Goal: Book appointment/travel/reservation

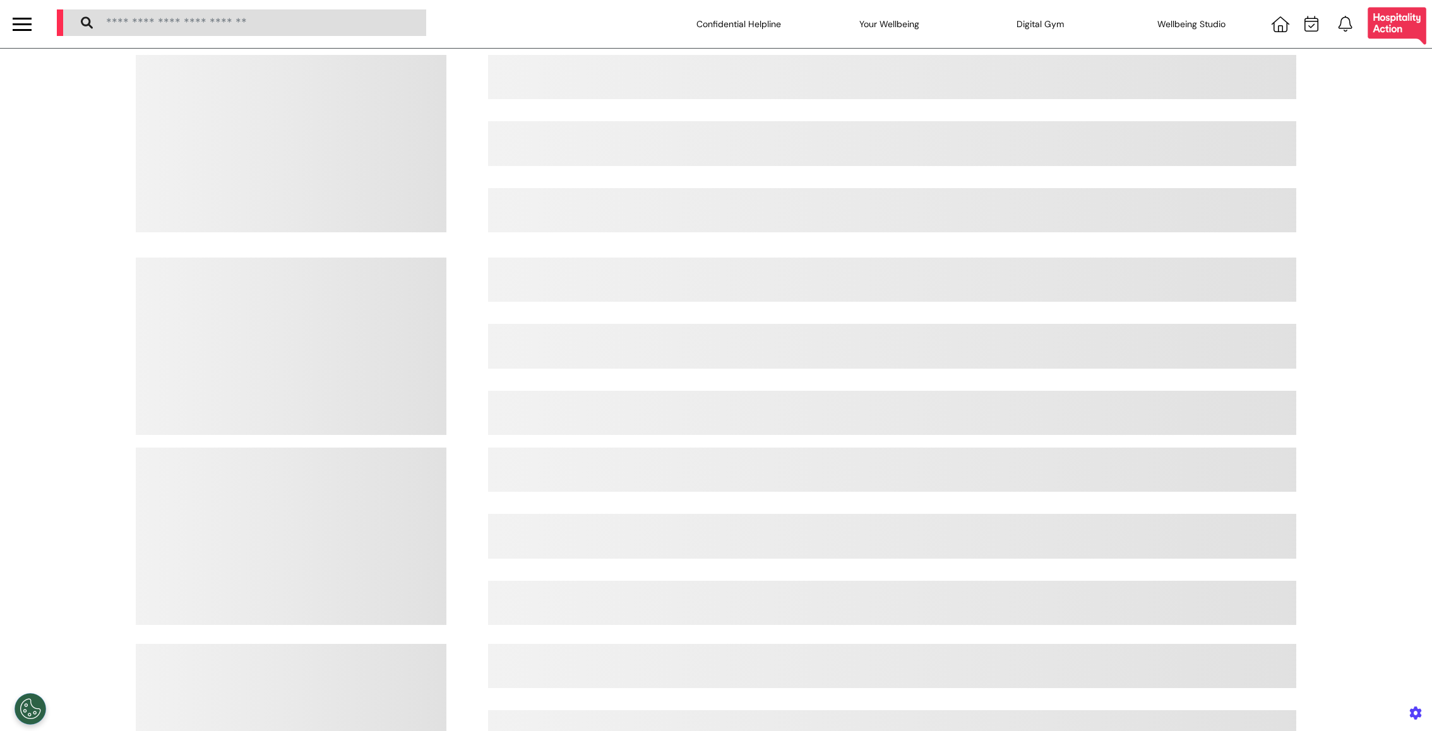
select select "**"
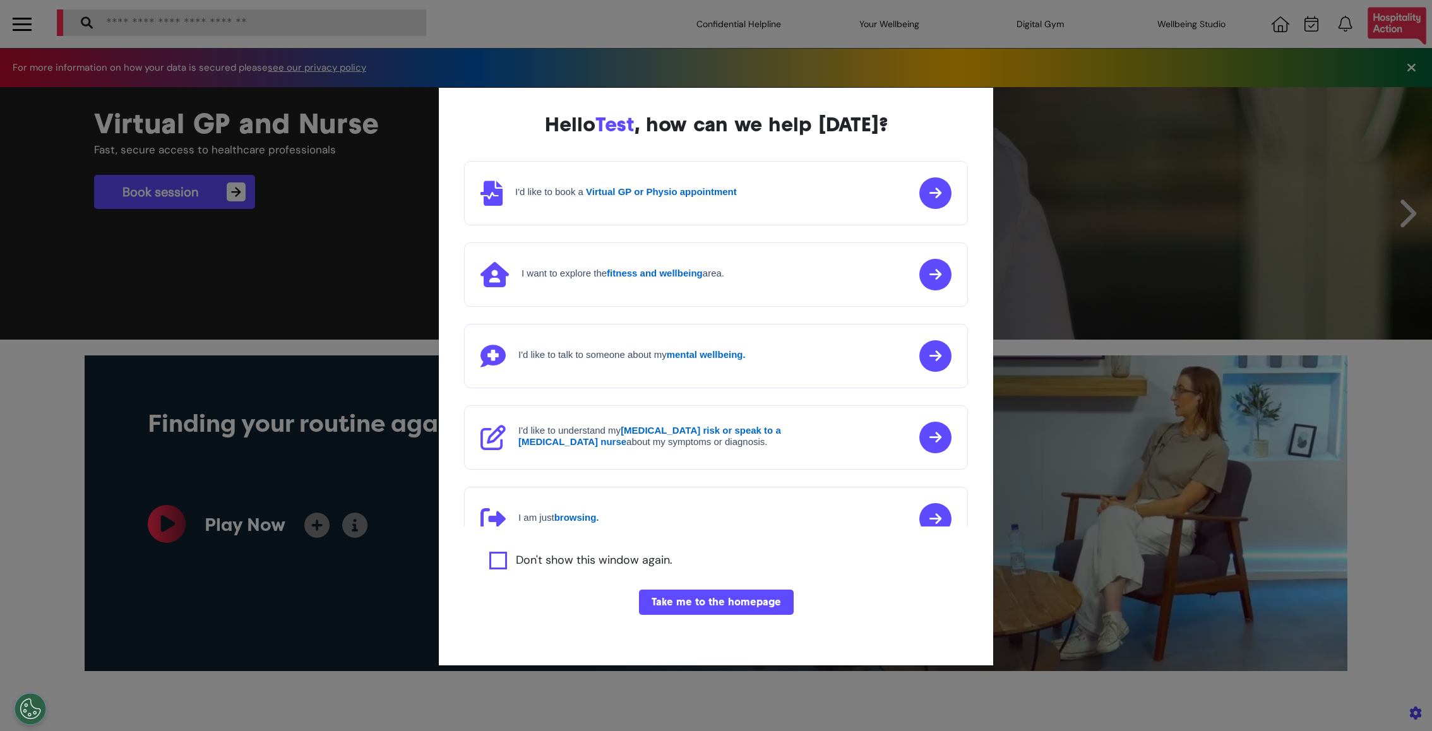
click at [995, 512] on div "Hello Test , how can we help [DATE]? I'd like to book a Virtual GP or Physio ap…" at bounding box center [716, 365] width 1432 height 731
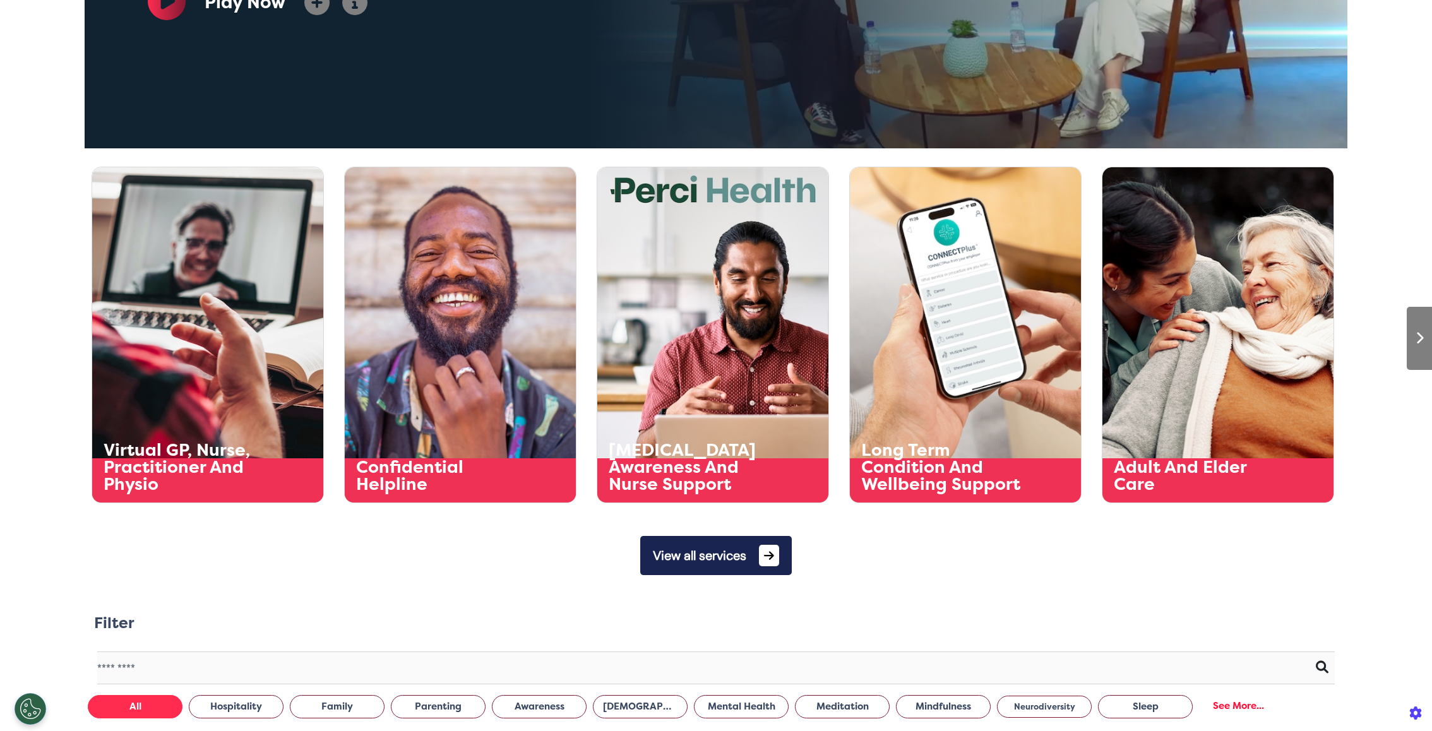
scroll to position [627, 0]
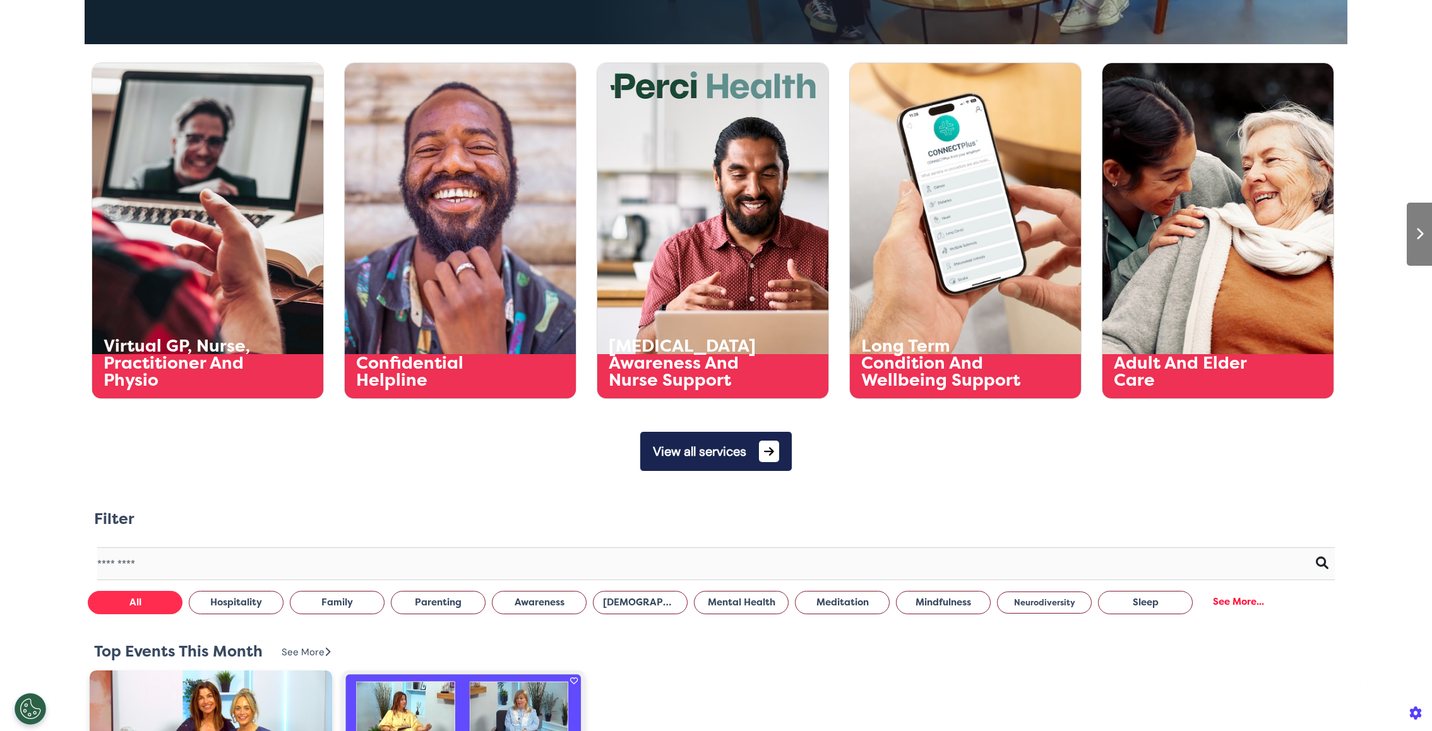
click at [690, 460] on button "View all services" at bounding box center [715, 451] width 151 height 39
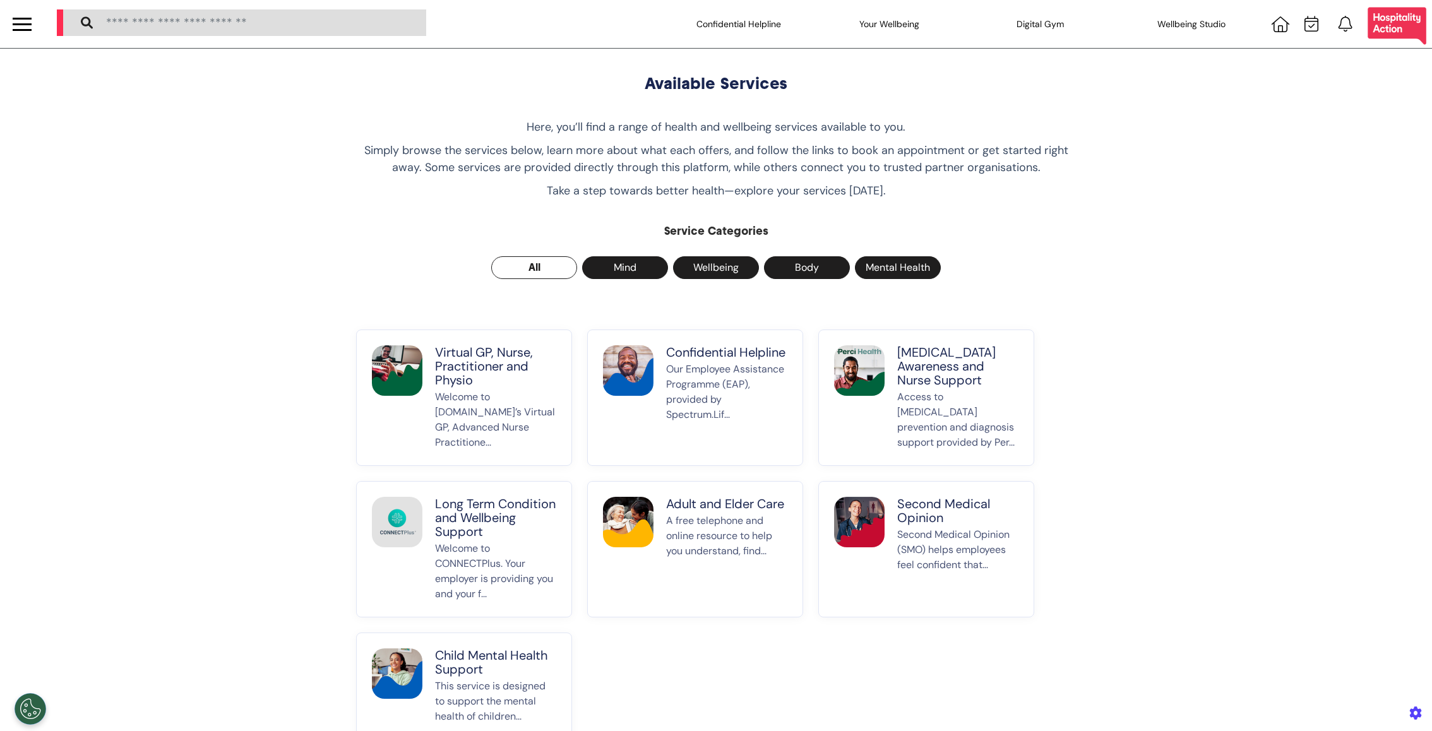
click at [481, 403] on p "Welcome to [DOMAIN_NAME]’s Virtual GP, Advanced Nurse Practitione..." at bounding box center [495, 419] width 121 height 61
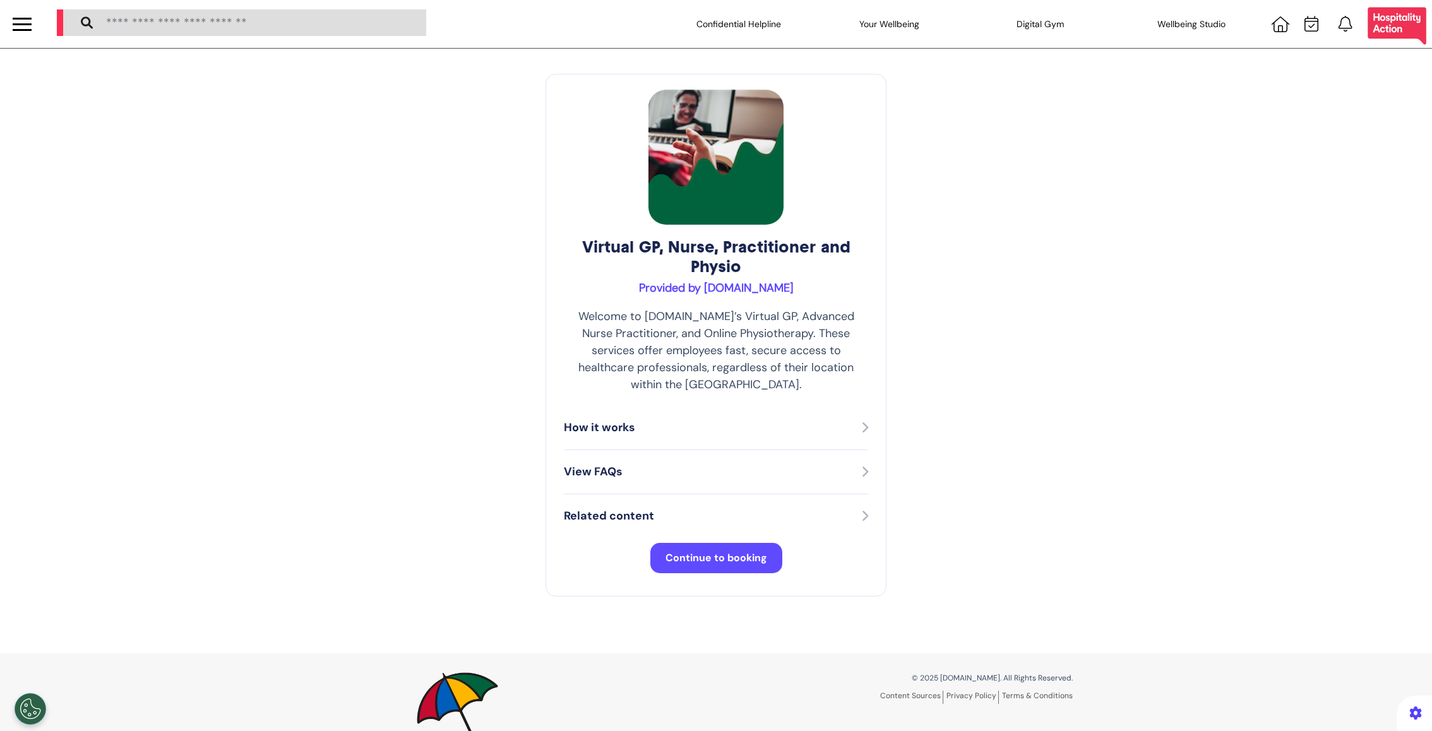
click at [693, 551] on span "Continue to booking" at bounding box center [716, 557] width 102 height 13
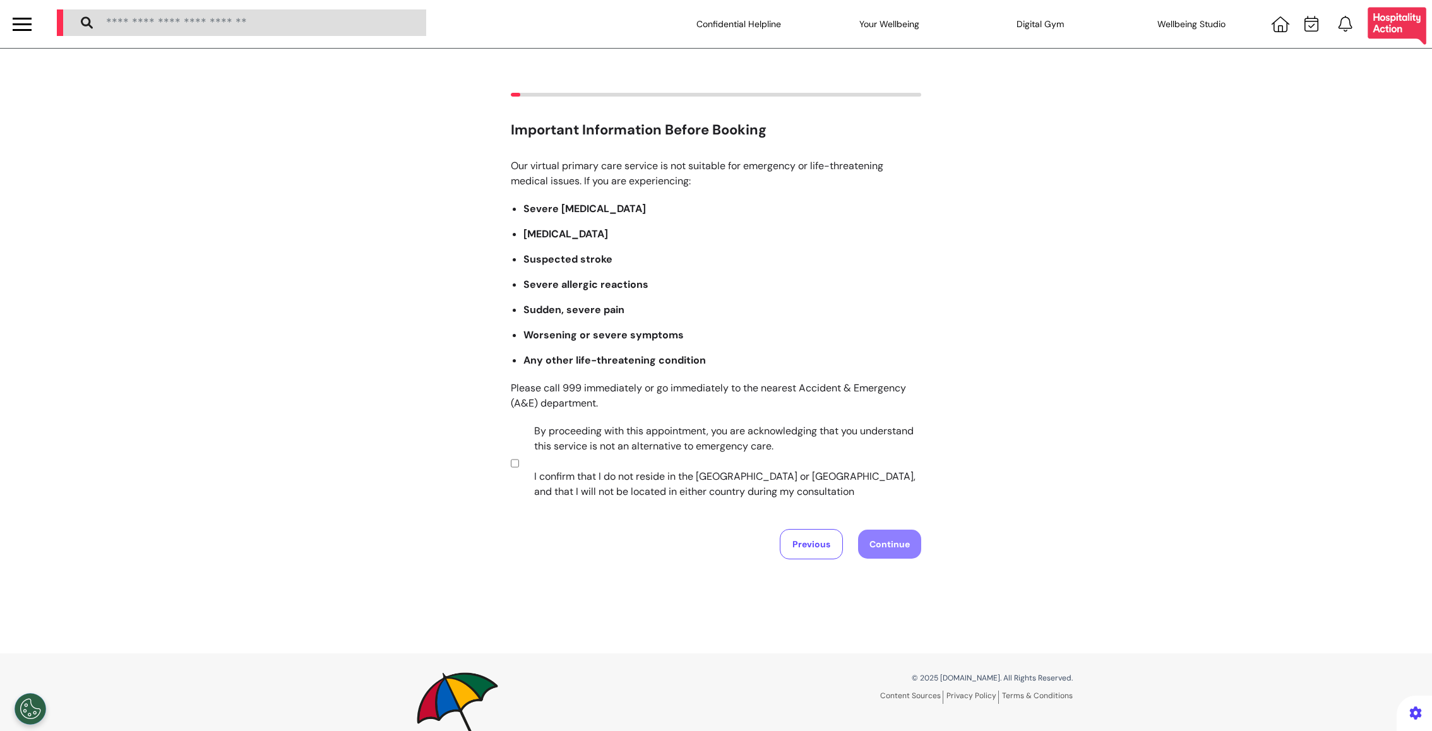
click at [556, 451] on label "By proceeding with this appointment, you are acknowledging that you understand …" at bounding box center [718, 462] width 395 height 76
click at [896, 550] on button "Continue" at bounding box center [889, 544] width 63 height 29
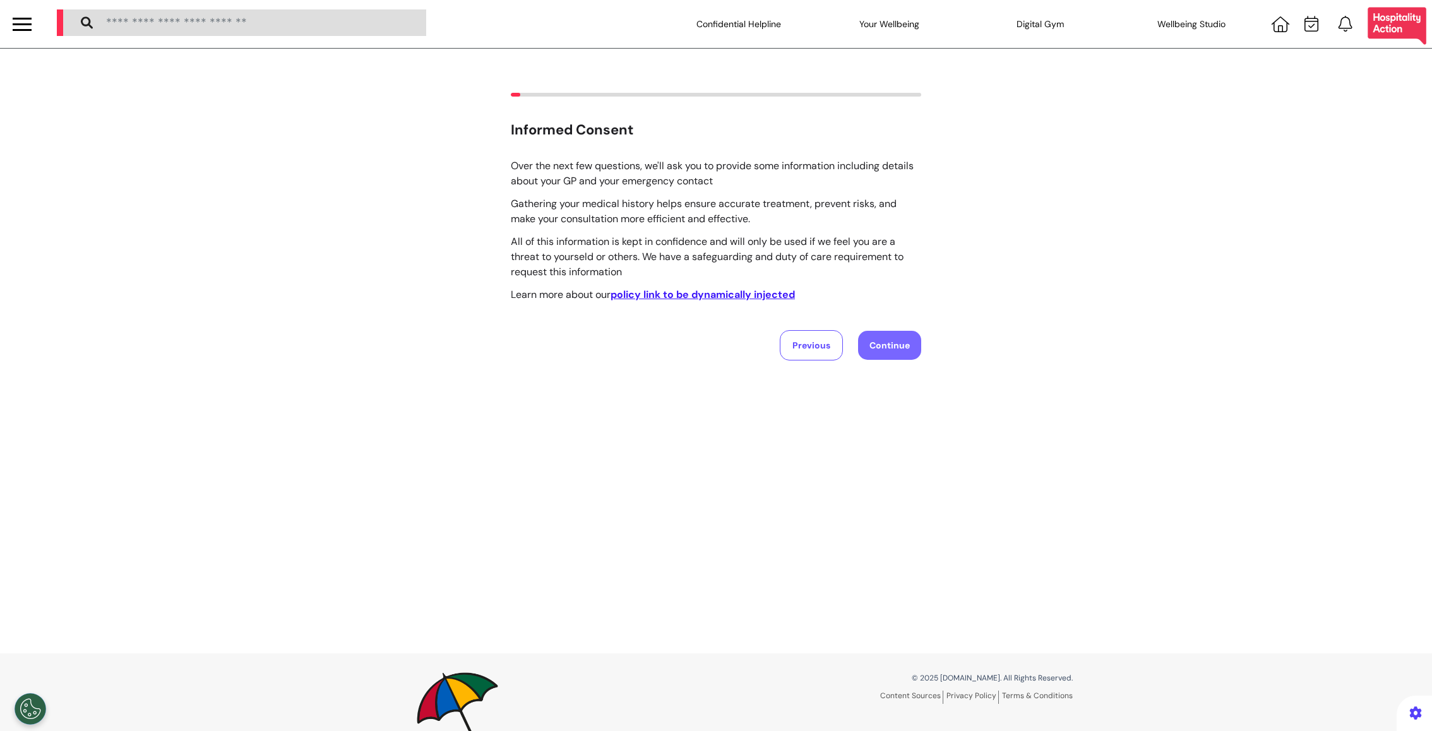
click at [896, 347] on button "Continue" at bounding box center [889, 345] width 63 height 29
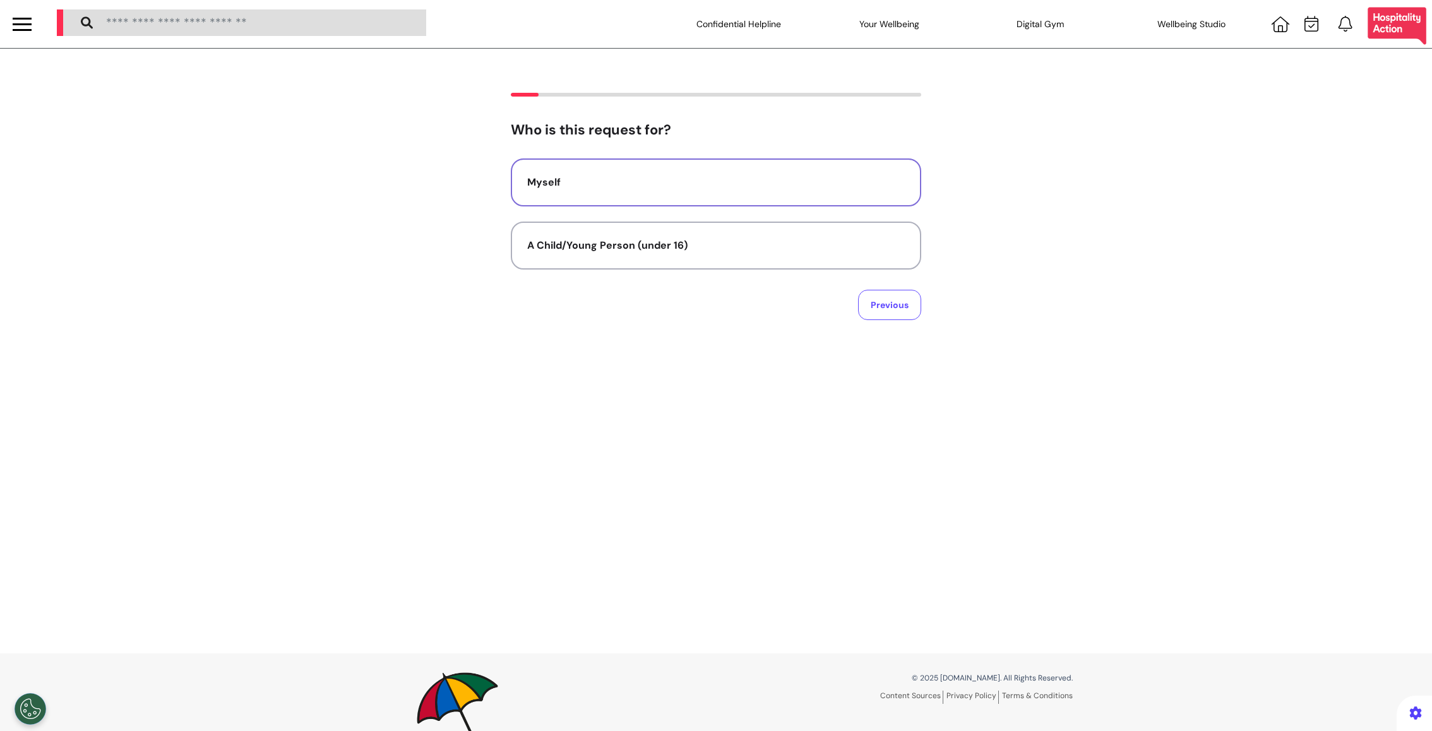
click at [799, 201] on button "Myself" at bounding box center [716, 182] width 410 height 48
select select "******"
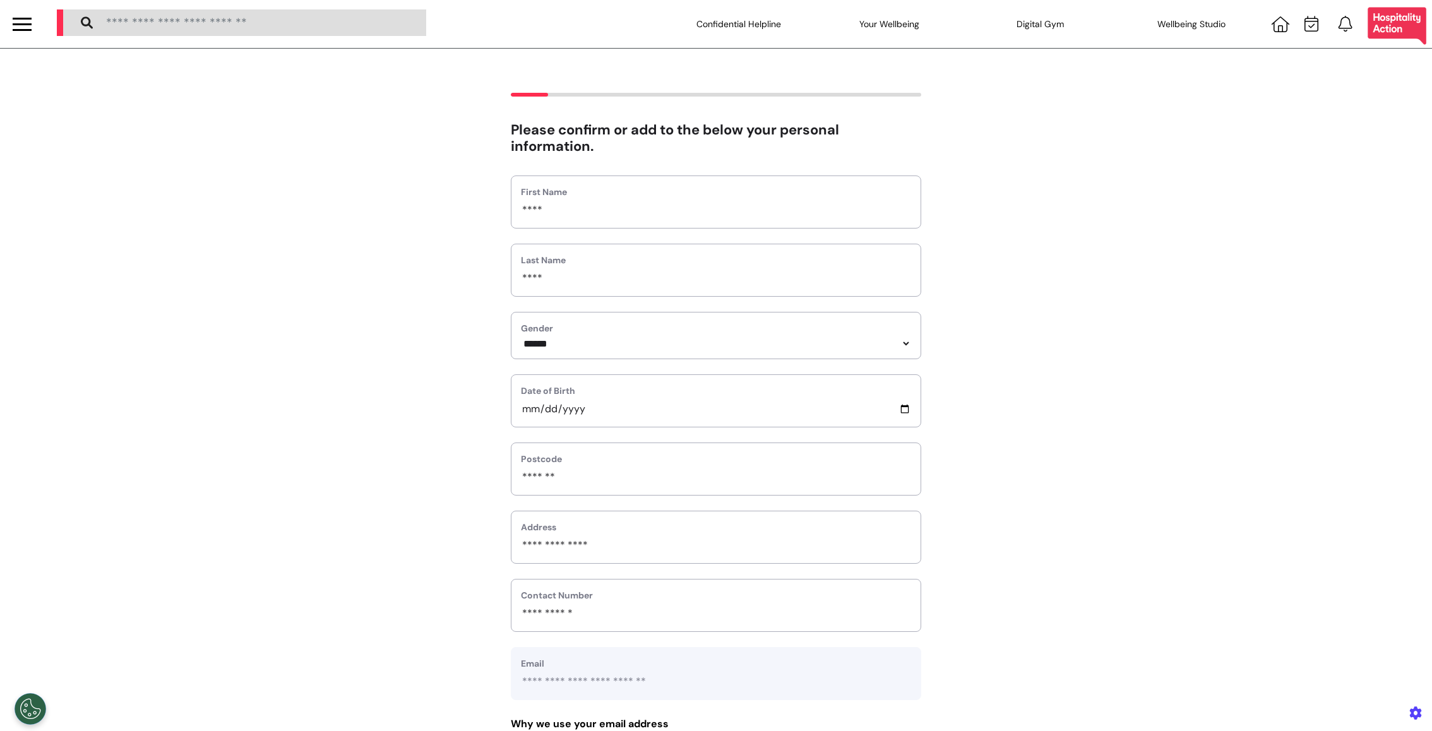
scroll to position [384, 0]
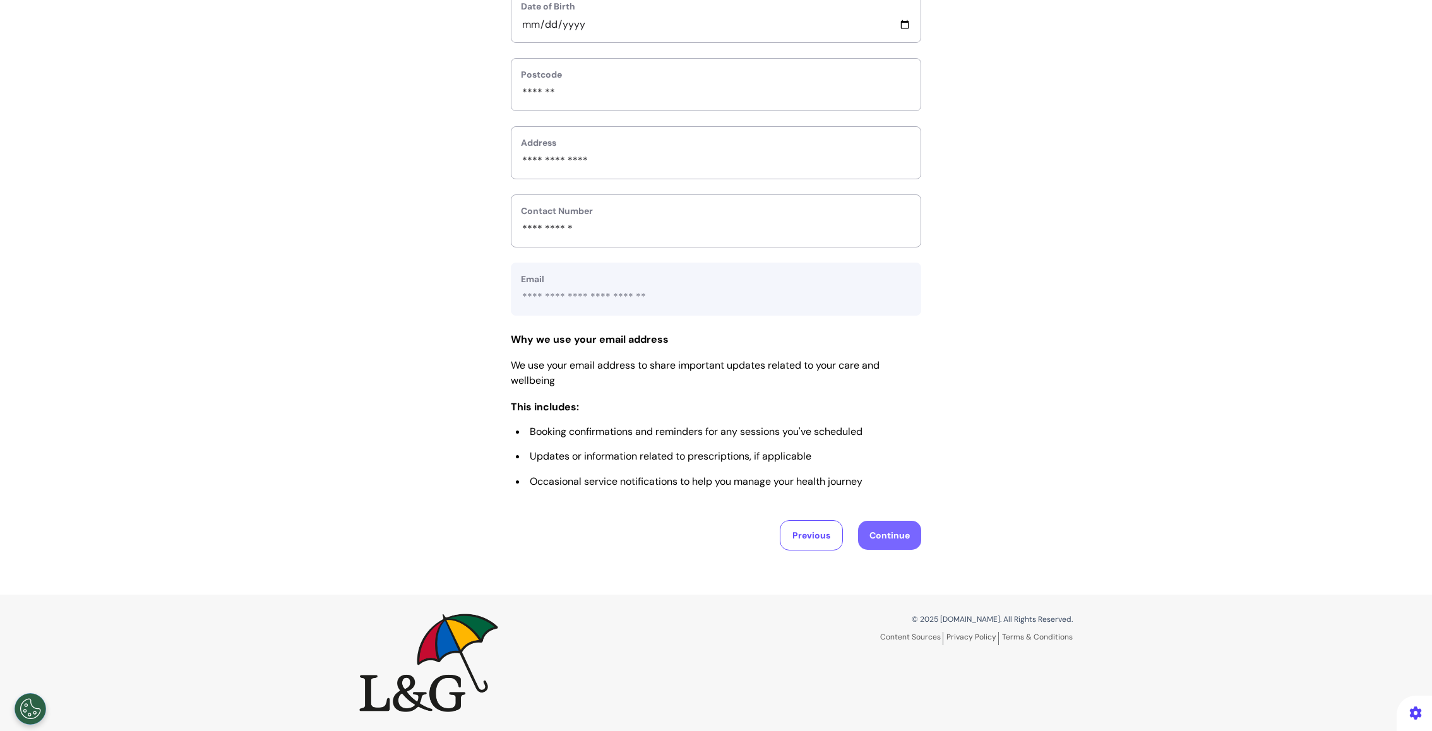
click at [891, 523] on button "Continue" at bounding box center [889, 535] width 63 height 29
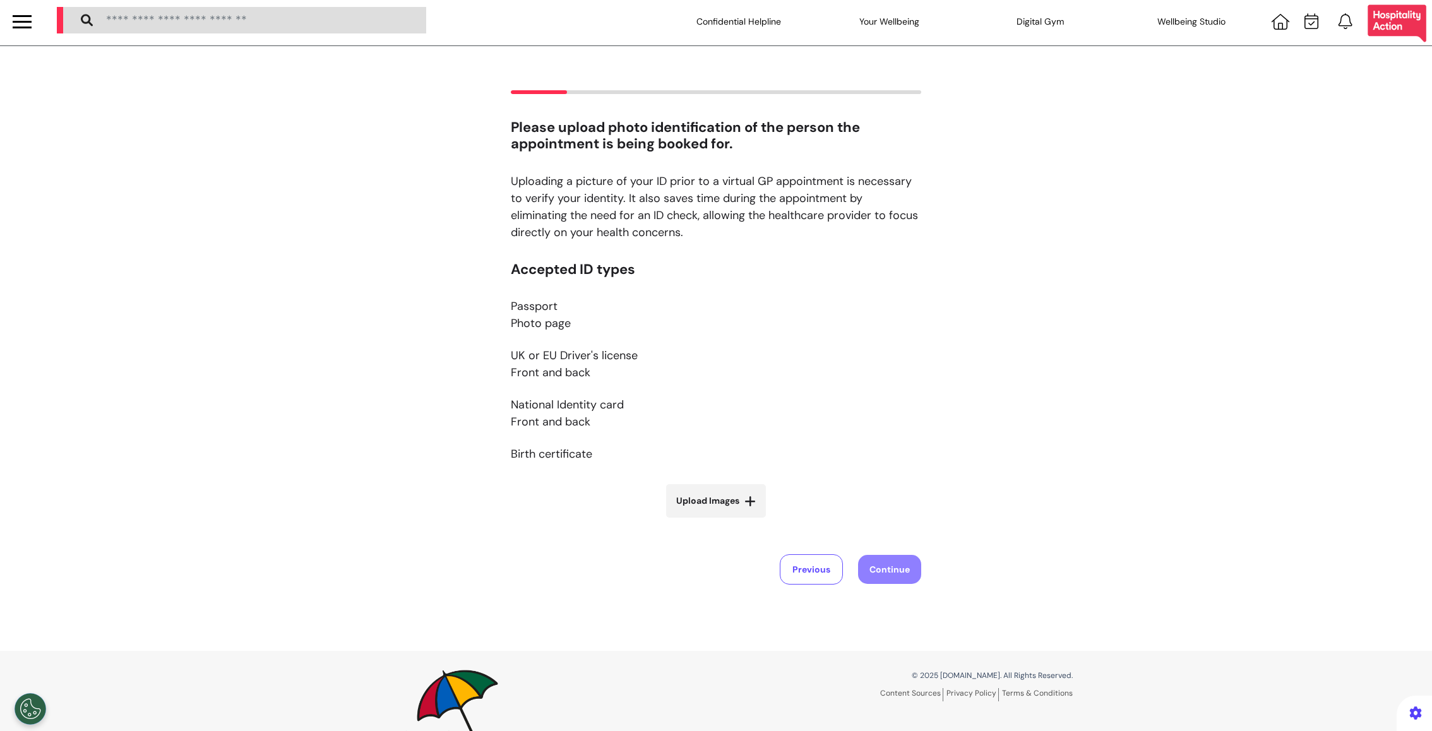
scroll to position [0, 0]
click at [708, 482] on div "Accepted ID types Passport Photo page UK or EU Driver's license Front and back …" at bounding box center [716, 400] width 410 height 273
click at [705, 513] on label "Upload Images" at bounding box center [716, 503] width 100 height 33
click at [705, 523] on input "Upload Images" at bounding box center [716, 529] width 150 height 13
type input "**********"
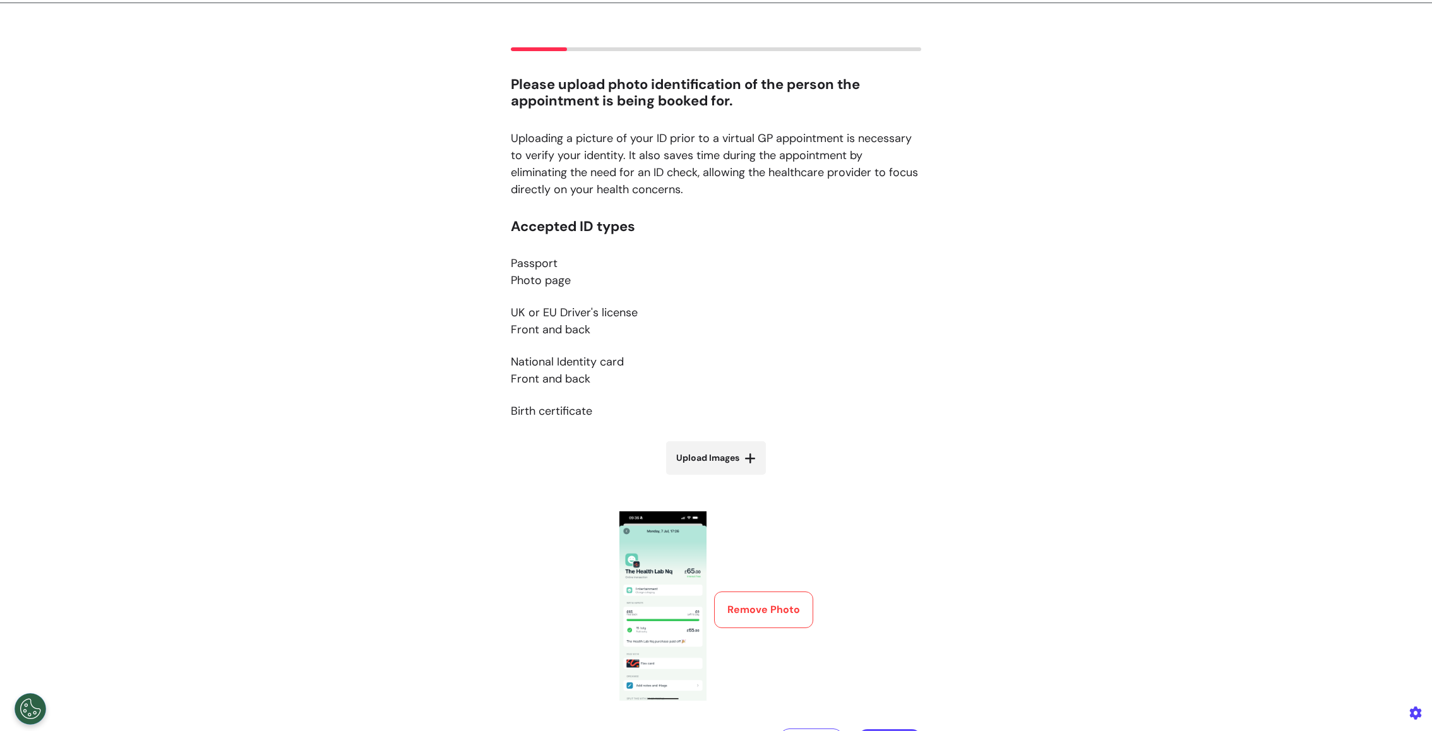
scroll to position [150, 0]
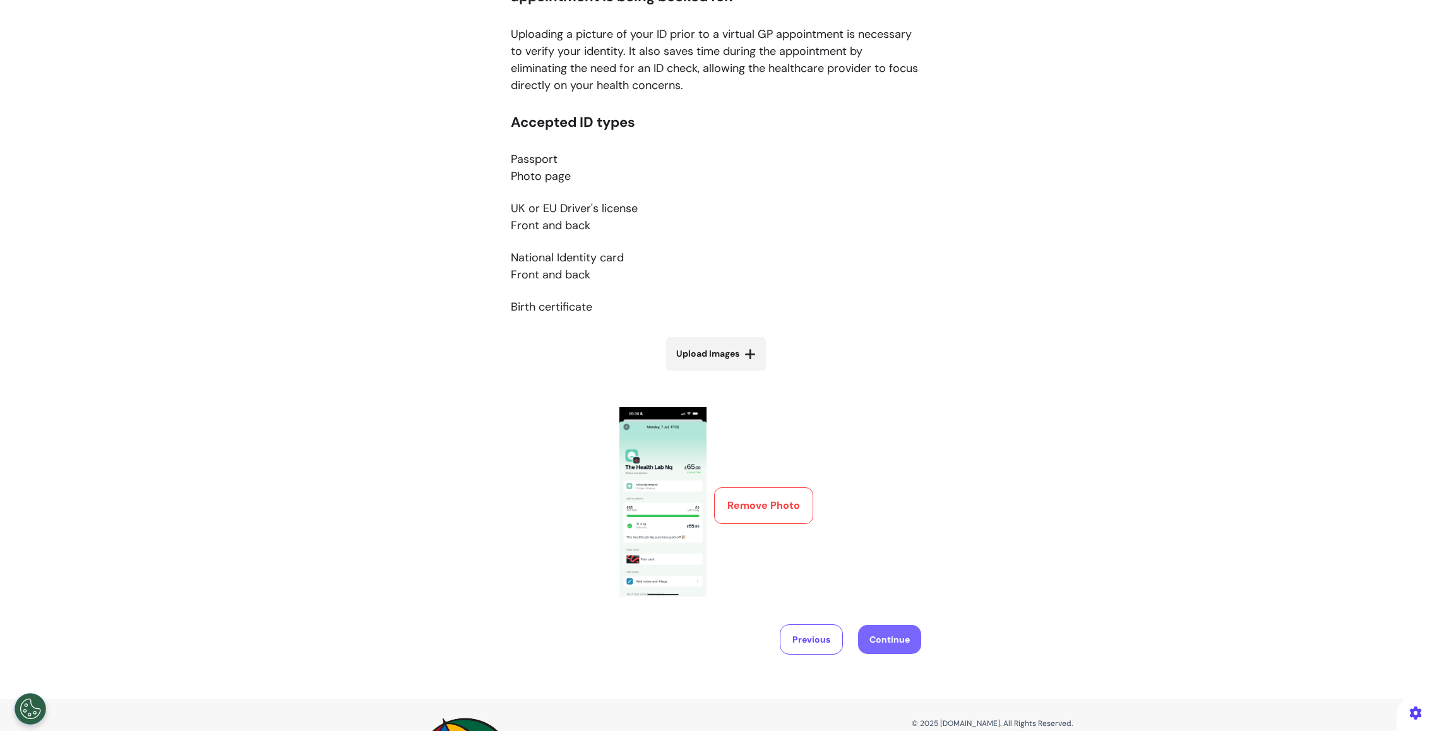
click at [879, 626] on button "Continue" at bounding box center [889, 639] width 63 height 29
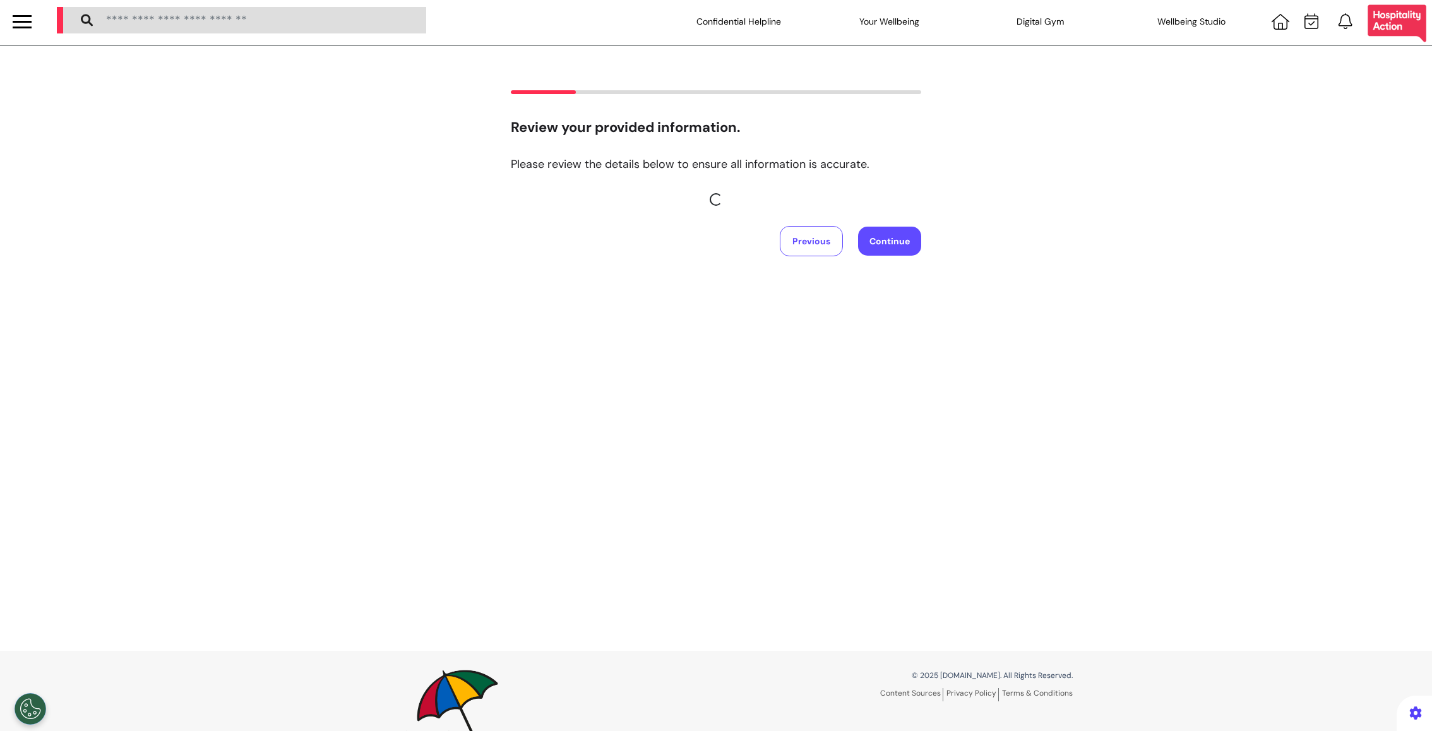
scroll to position [0, 0]
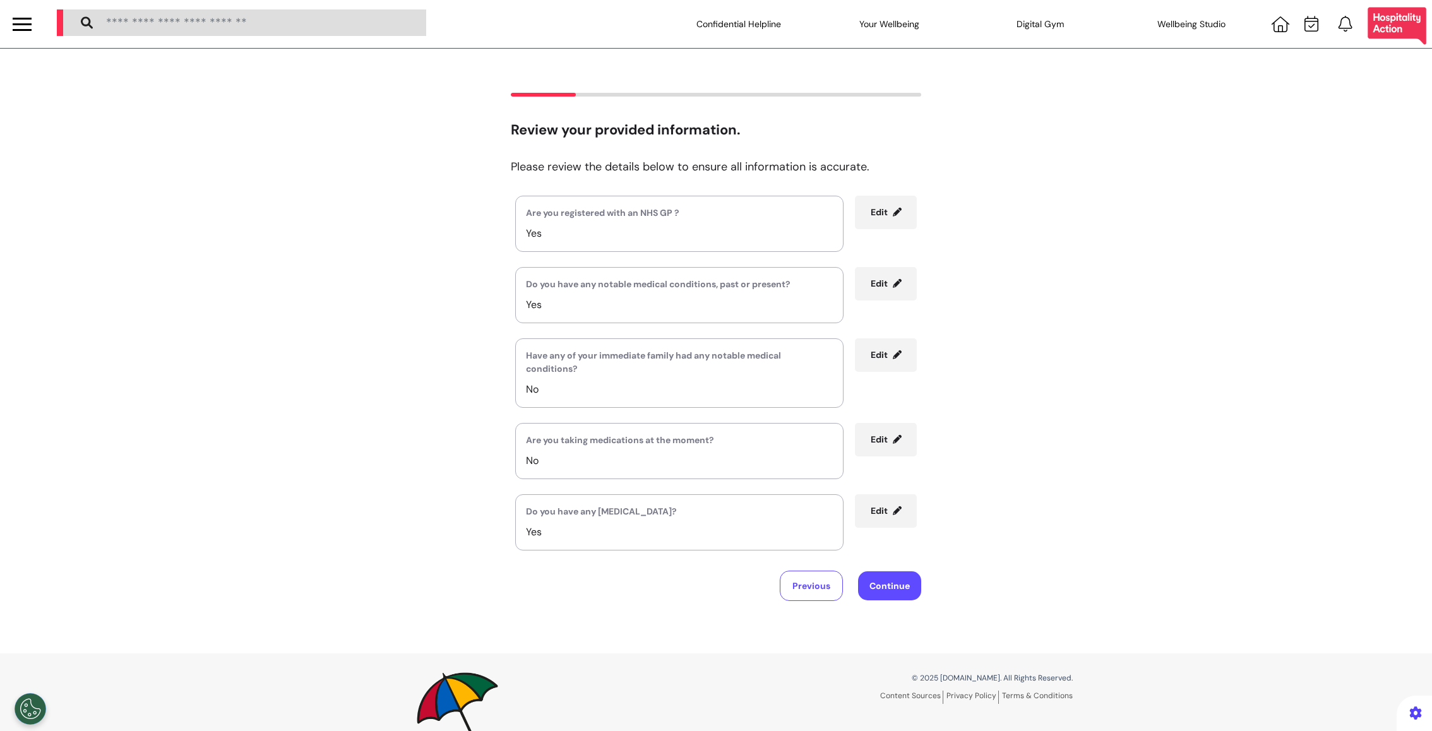
click at [887, 602] on div "Review your provided information. Please review the details below to ensure all…" at bounding box center [716, 351] width 1432 height 605
click at [893, 586] on button "Continue" at bounding box center [889, 585] width 63 height 29
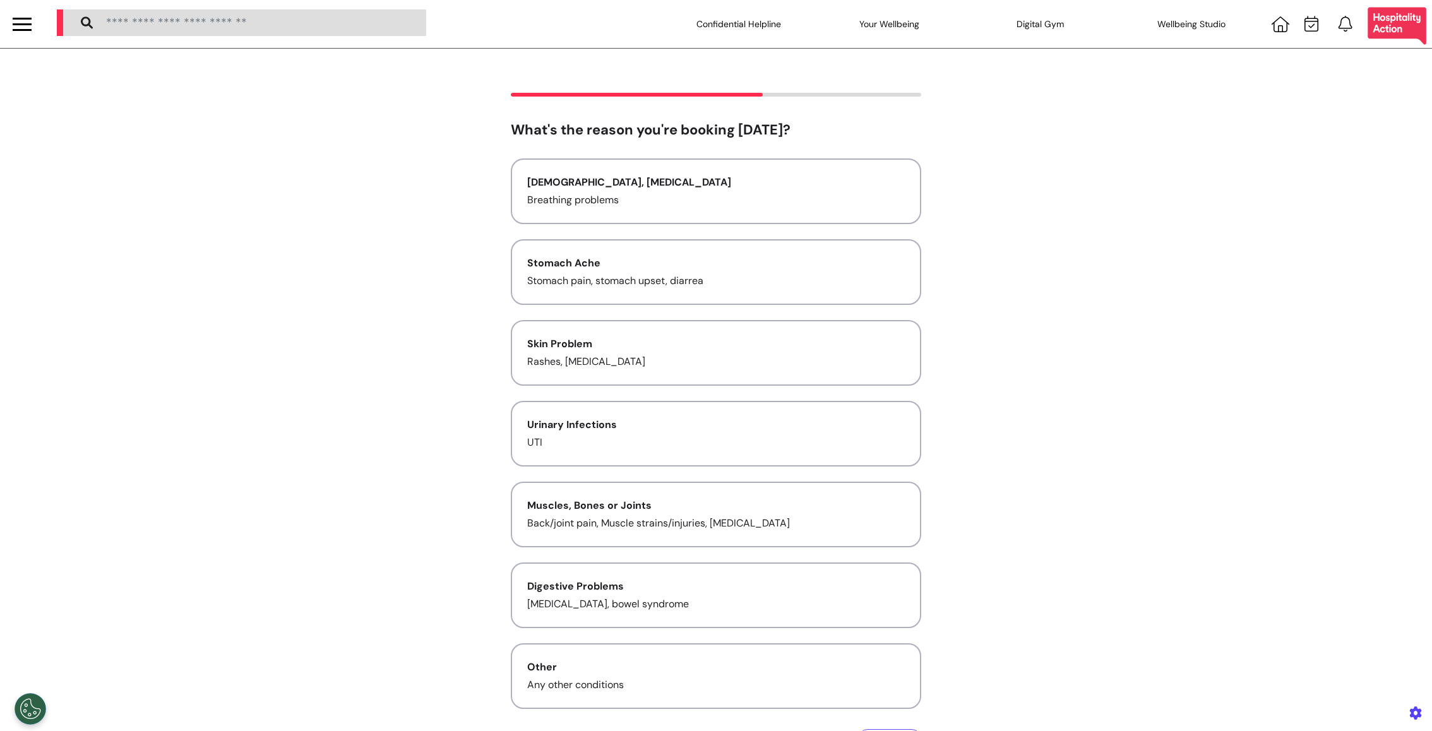
scroll to position [205, 0]
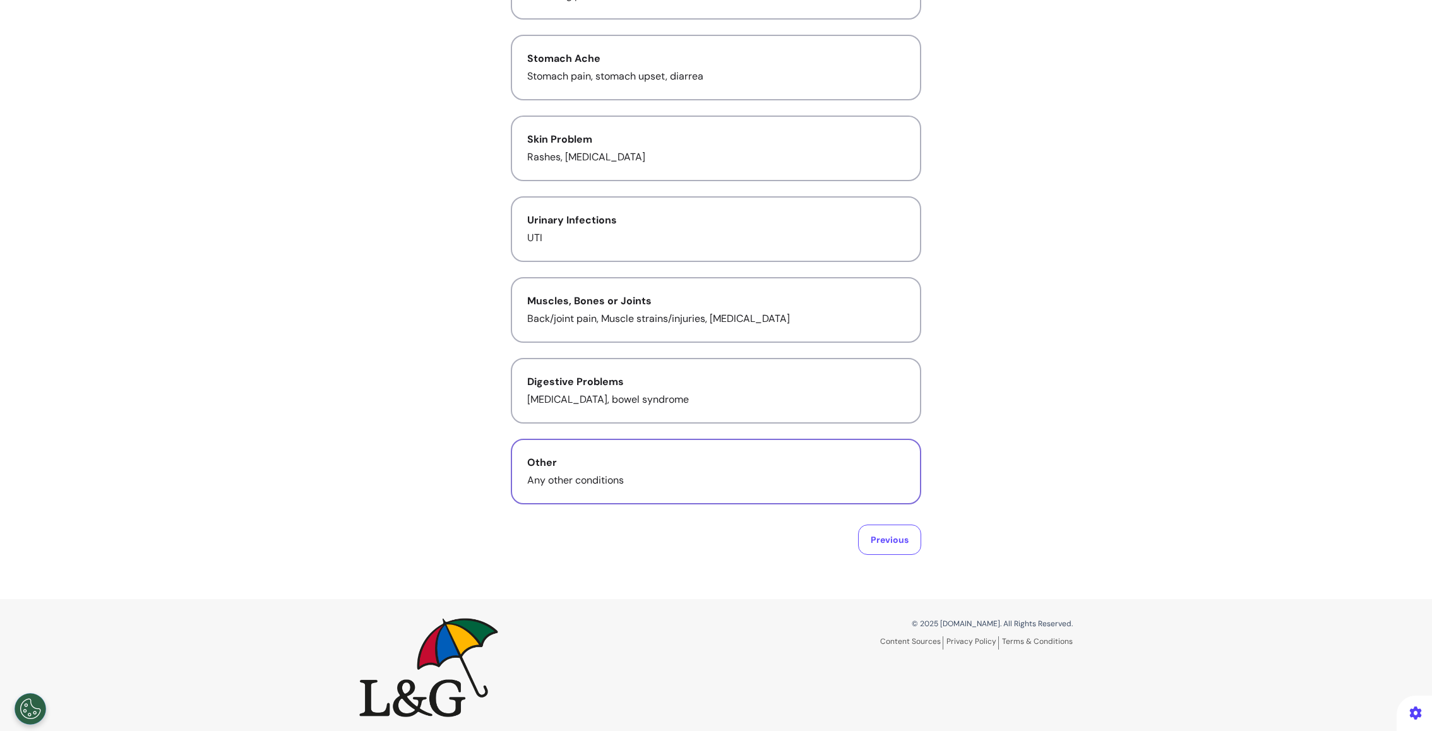
click at [773, 458] on div "Other" at bounding box center [715, 462] width 377 height 15
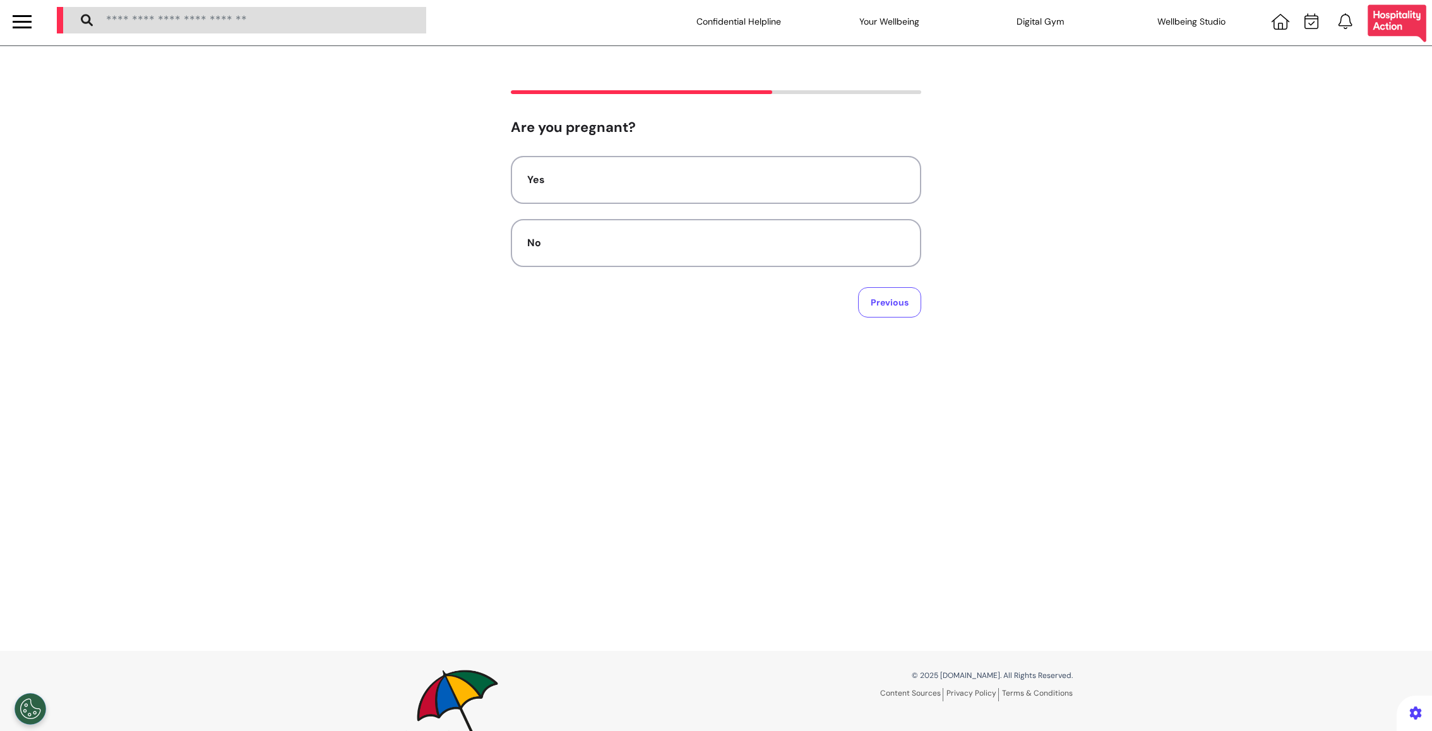
scroll to position [0, 0]
click at [865, 299] on button "Previous" at bounding box center [889, 305] width 63 height 30
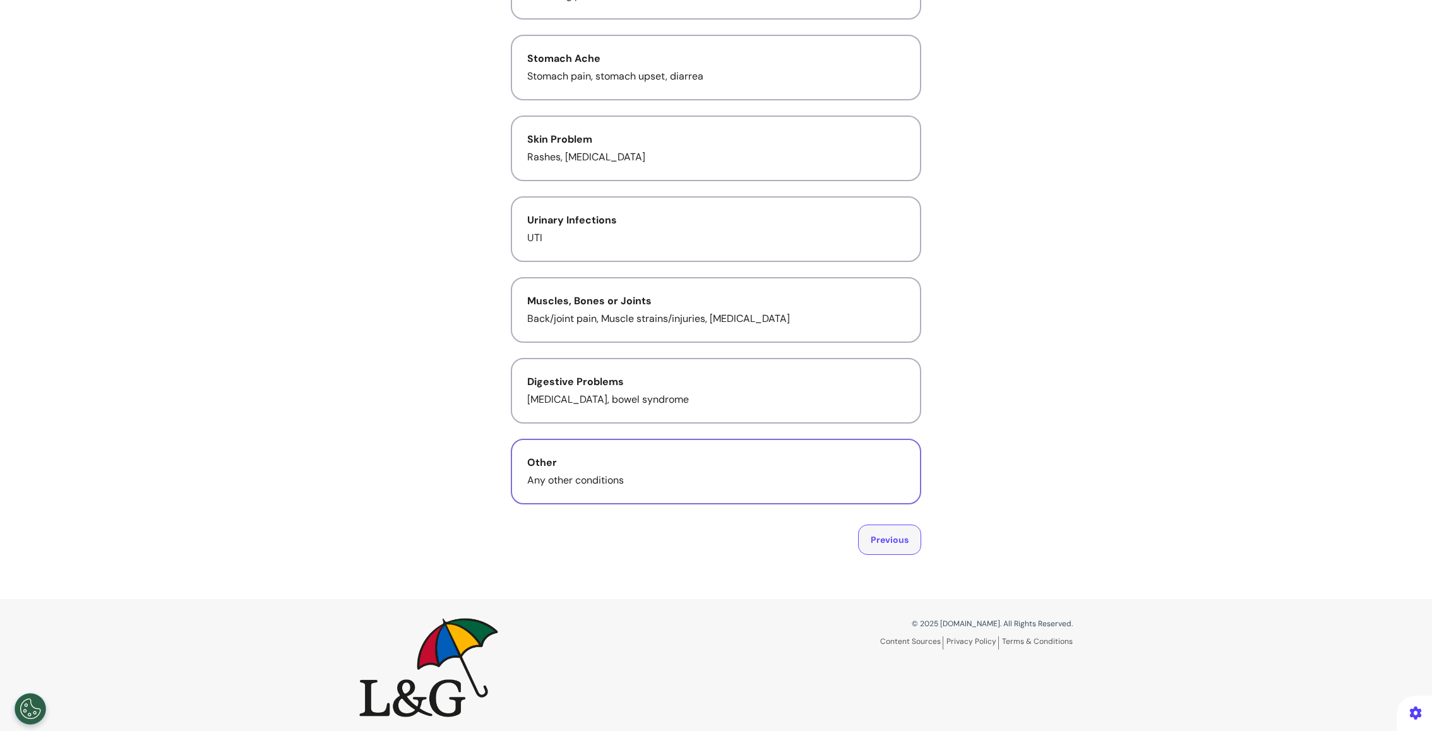
click at [894, 543] on button "Previous" at bounding box center [889, 540] width 63 height 30
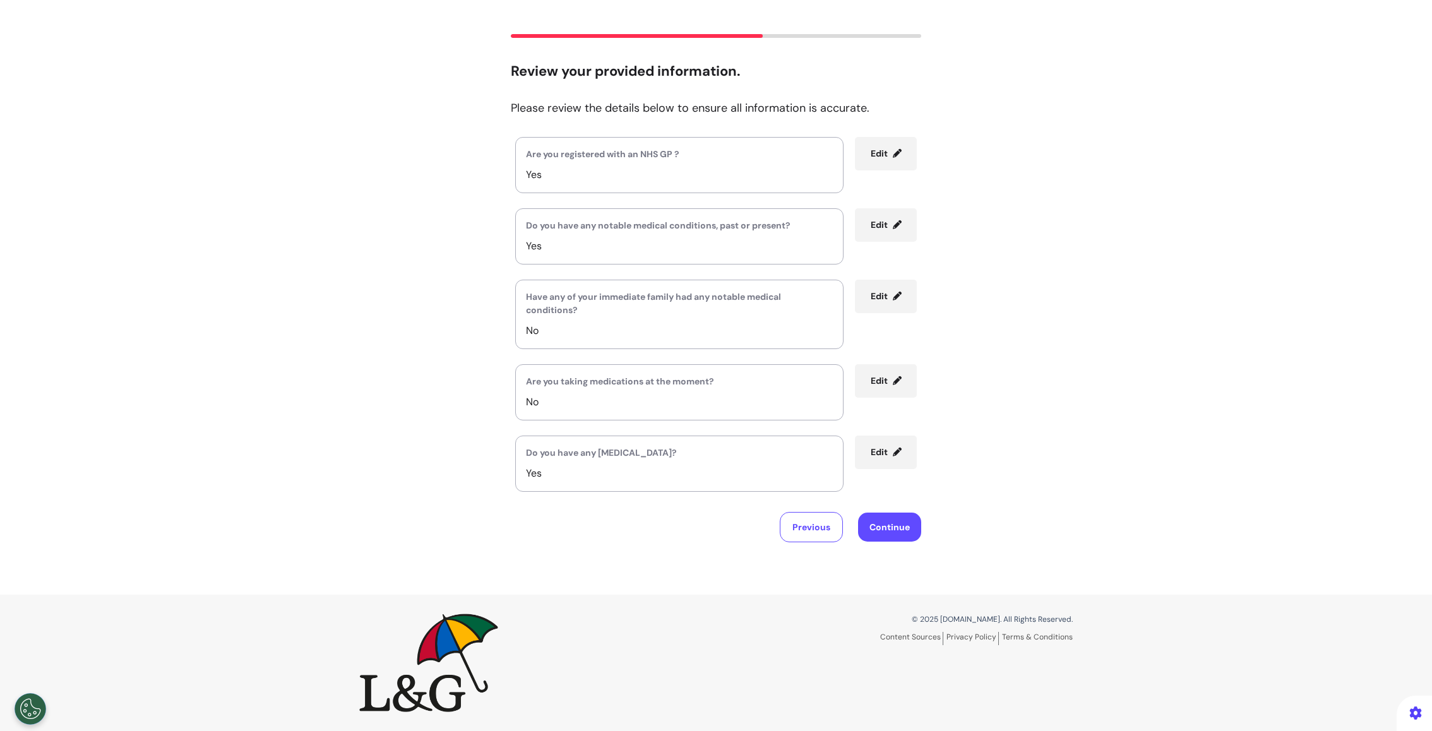
click at [873, 288] on button "Edit" at bounding box center [886, 296] width 62 height 33
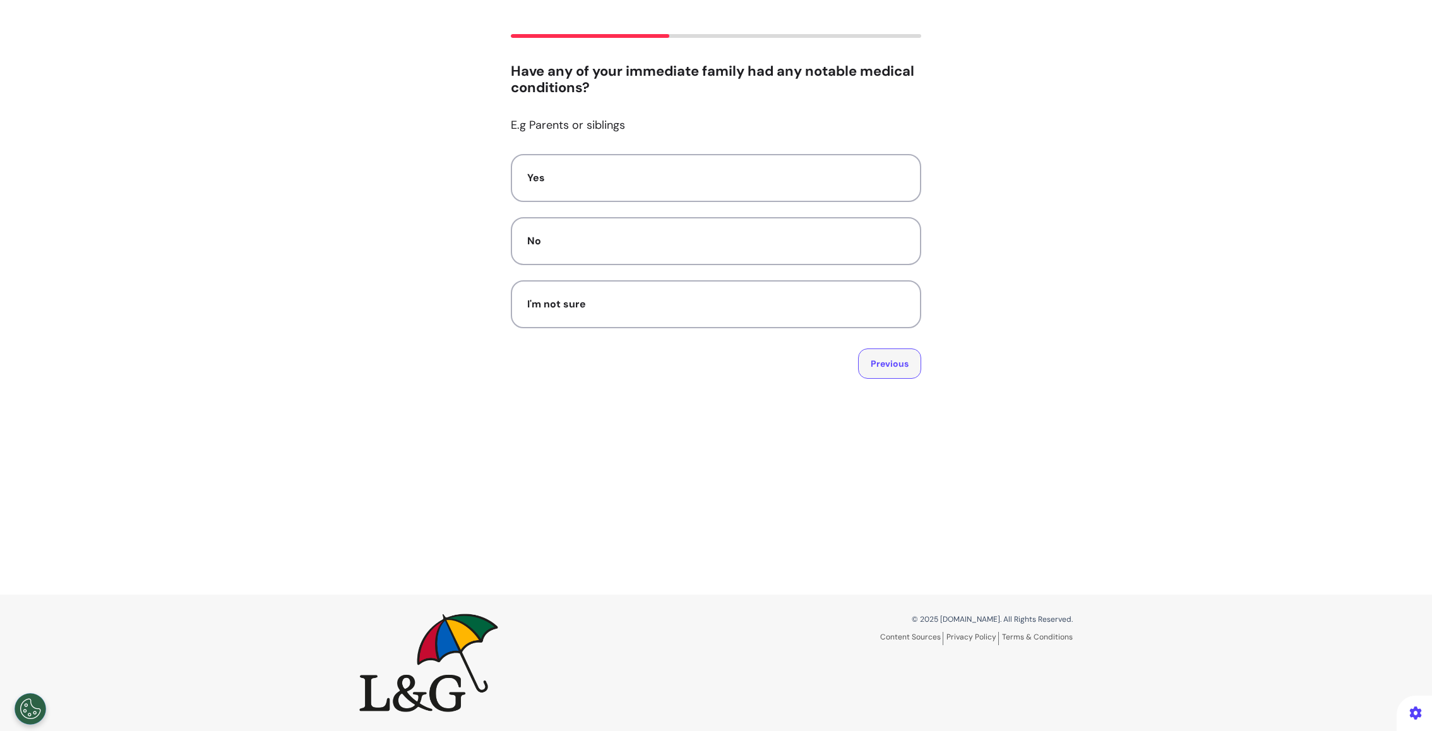
click at [905, 359] on button "Previous" at bounding box center [889, 363] width 63 height 30
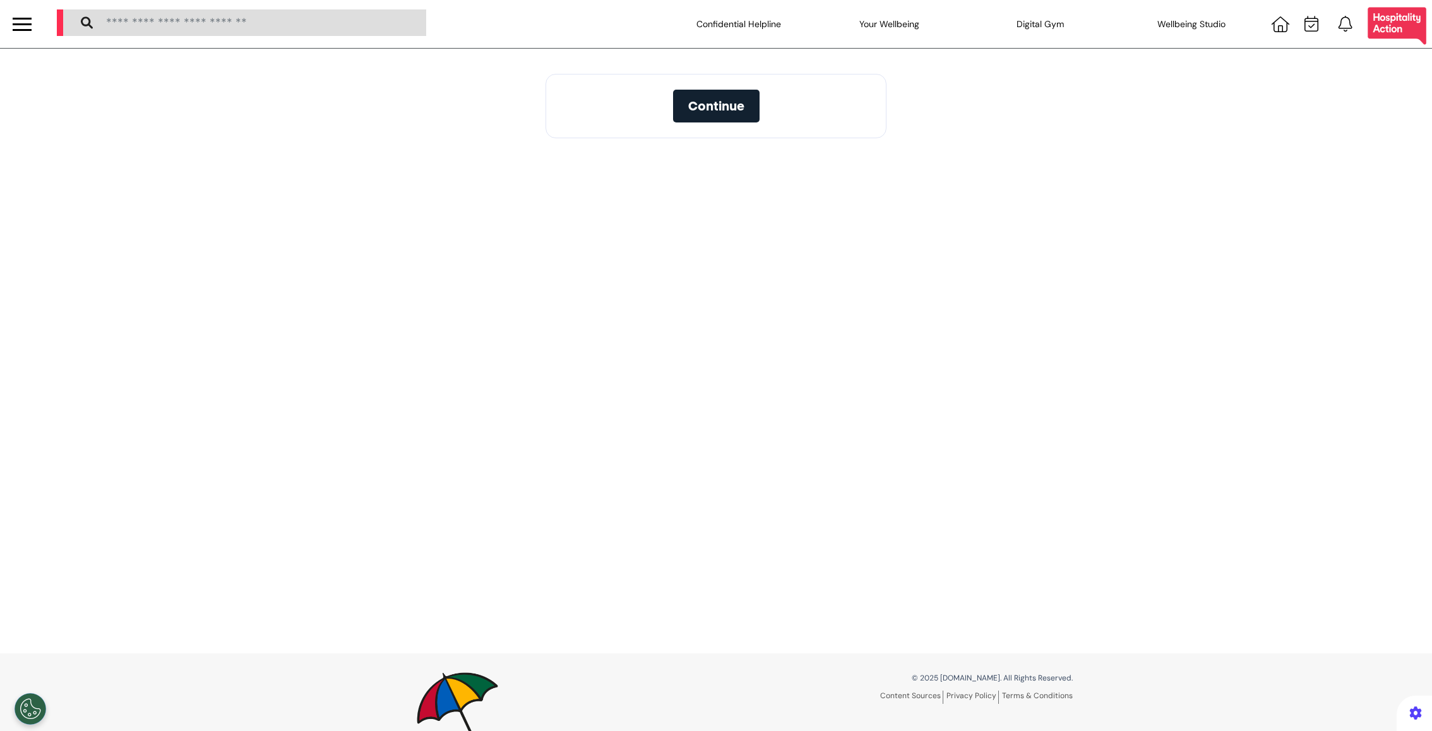
select select "**"
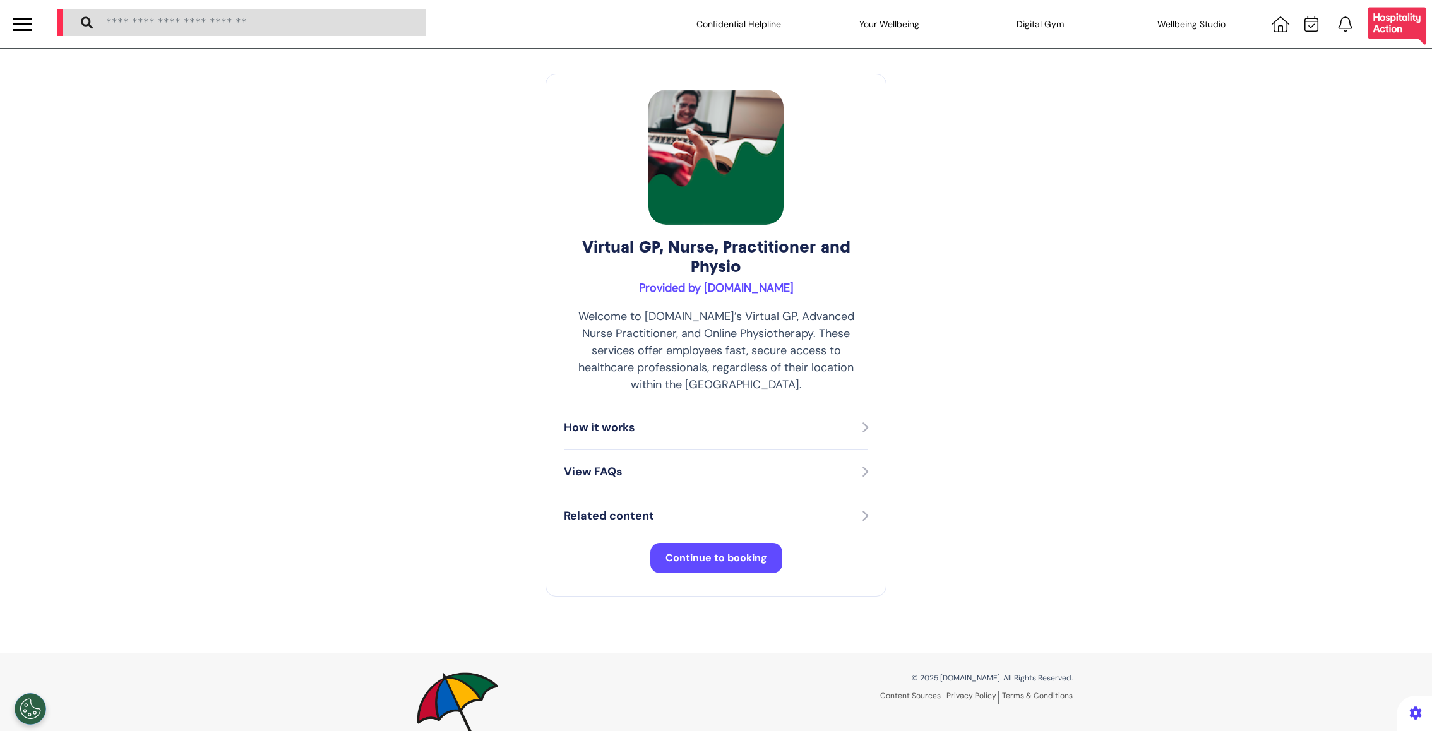
click at [727, 551] on span "Continue to booking" at bounding box center [716, 557] width 102 height 13
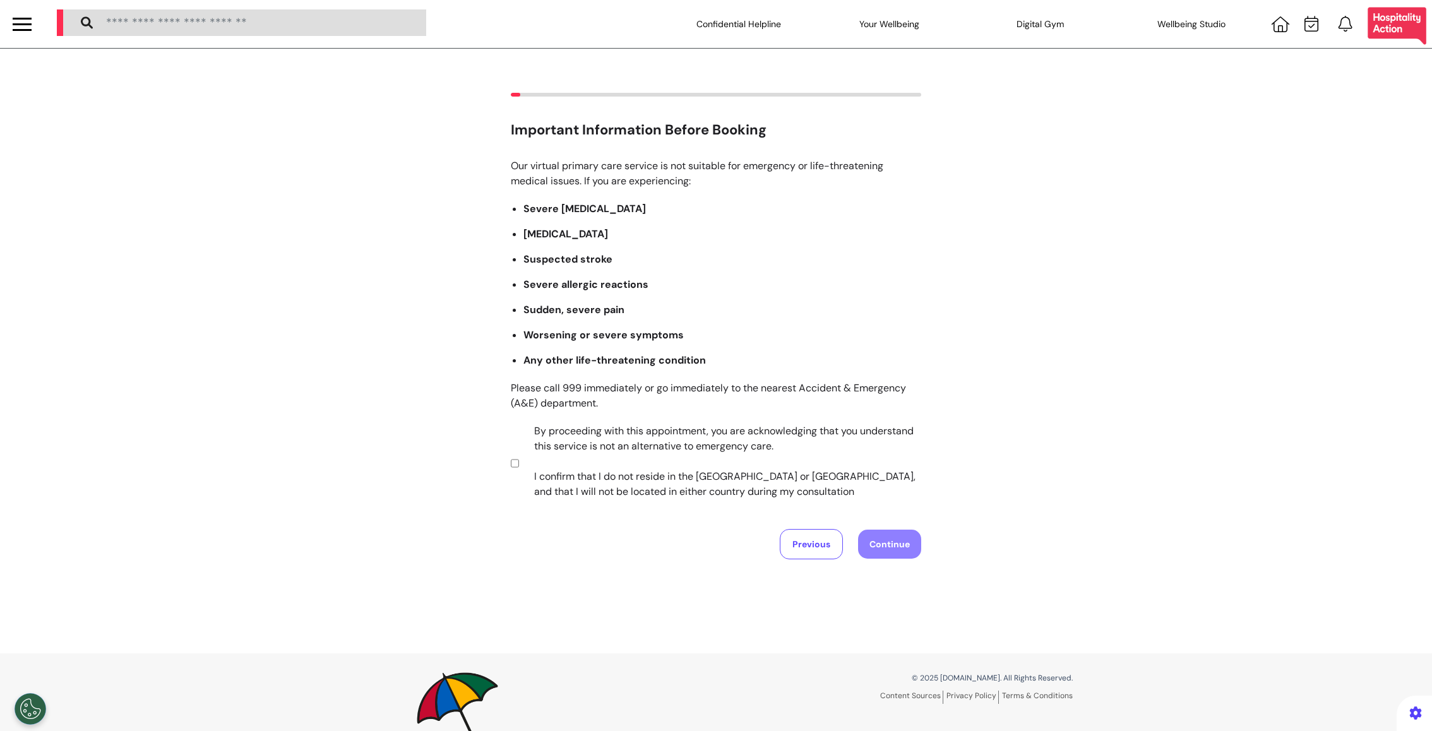
click at [752, 463] on label "By proceeding with this appointment, you are acknowledging that you understand …" at bounding box center [718, 462] width 395 height 76
click at [889, 546] on button "Continue" at bounding box center [889, 544] width 63 height 29
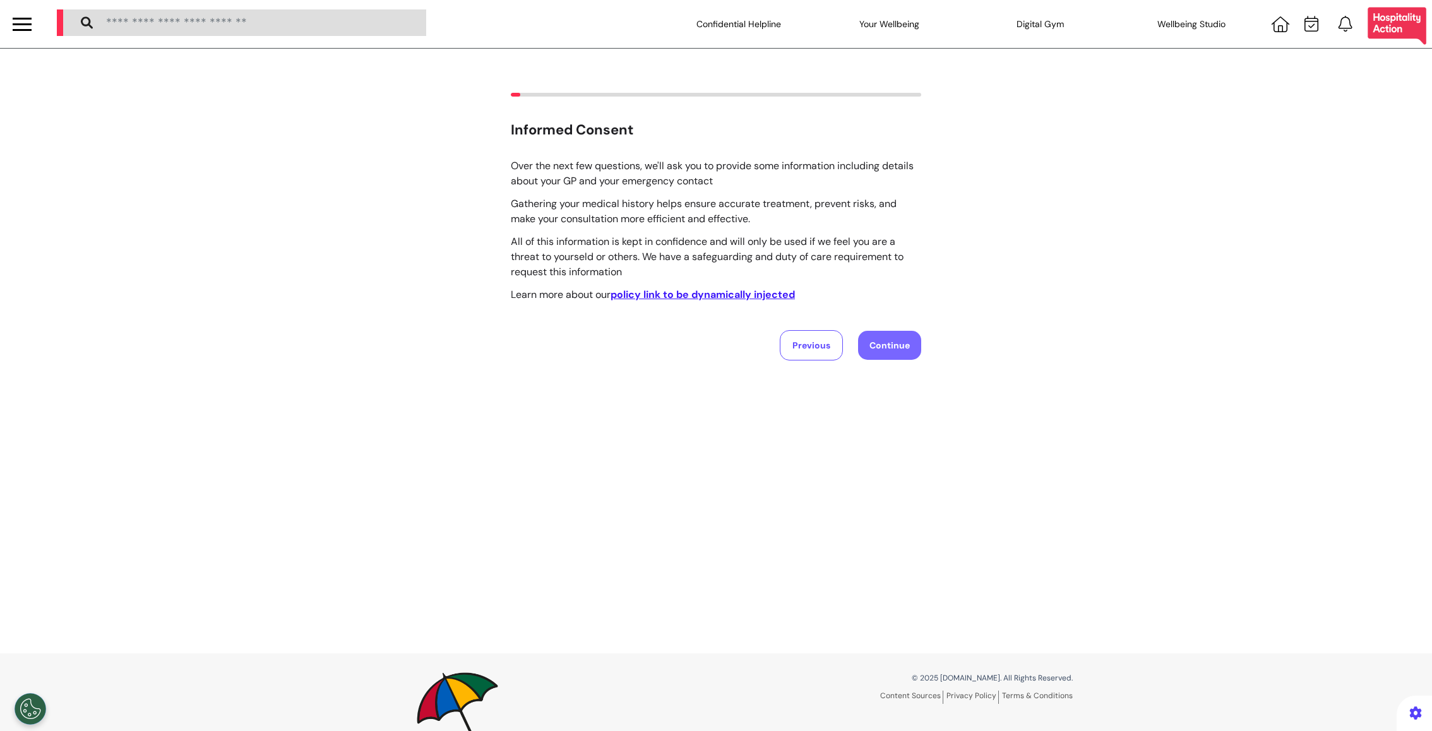
click at [896, 337] on button "Continue" at bounding box center [889, 345] width 63 height 29
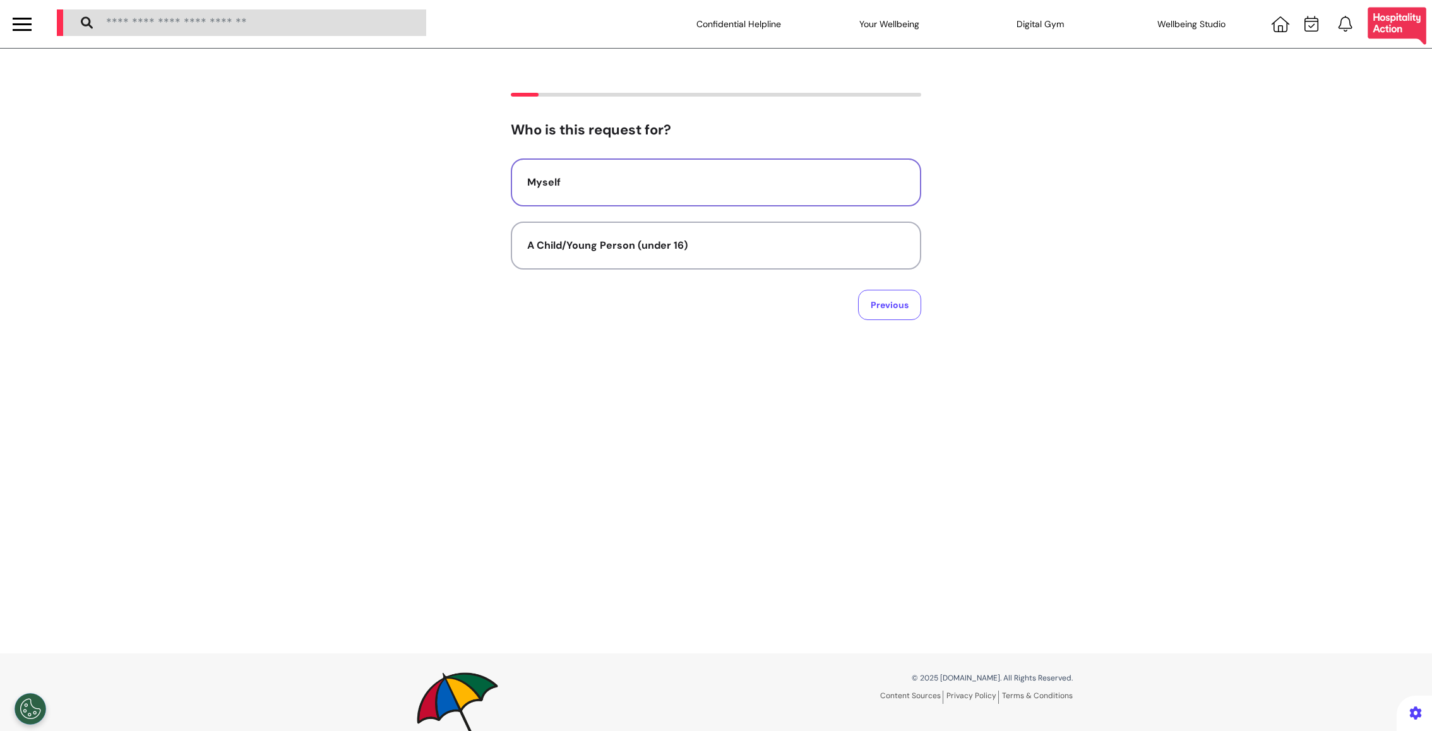
click at [757, 175] on div "Myself" at bounding box center [715, 182] width 377 height 15
select select "******"
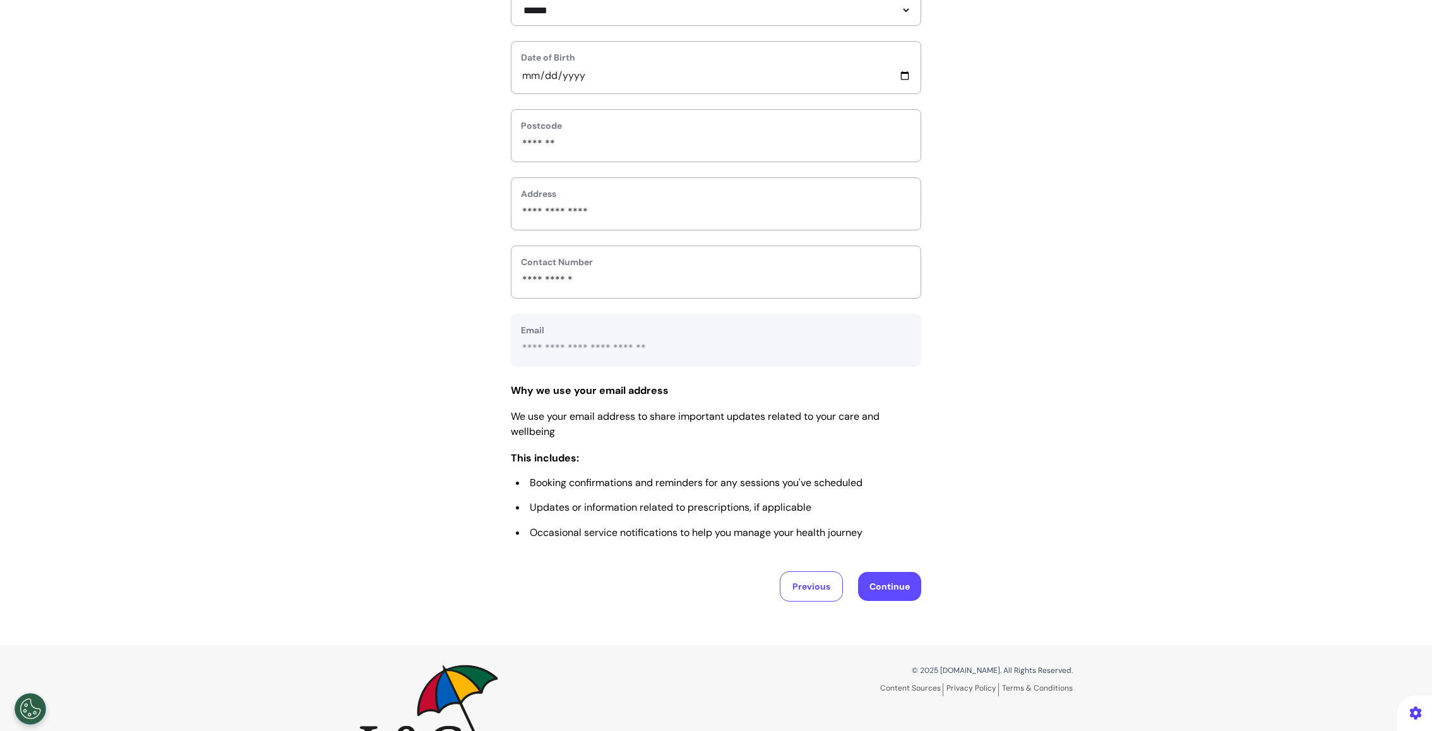
scroll to position [384, 0]
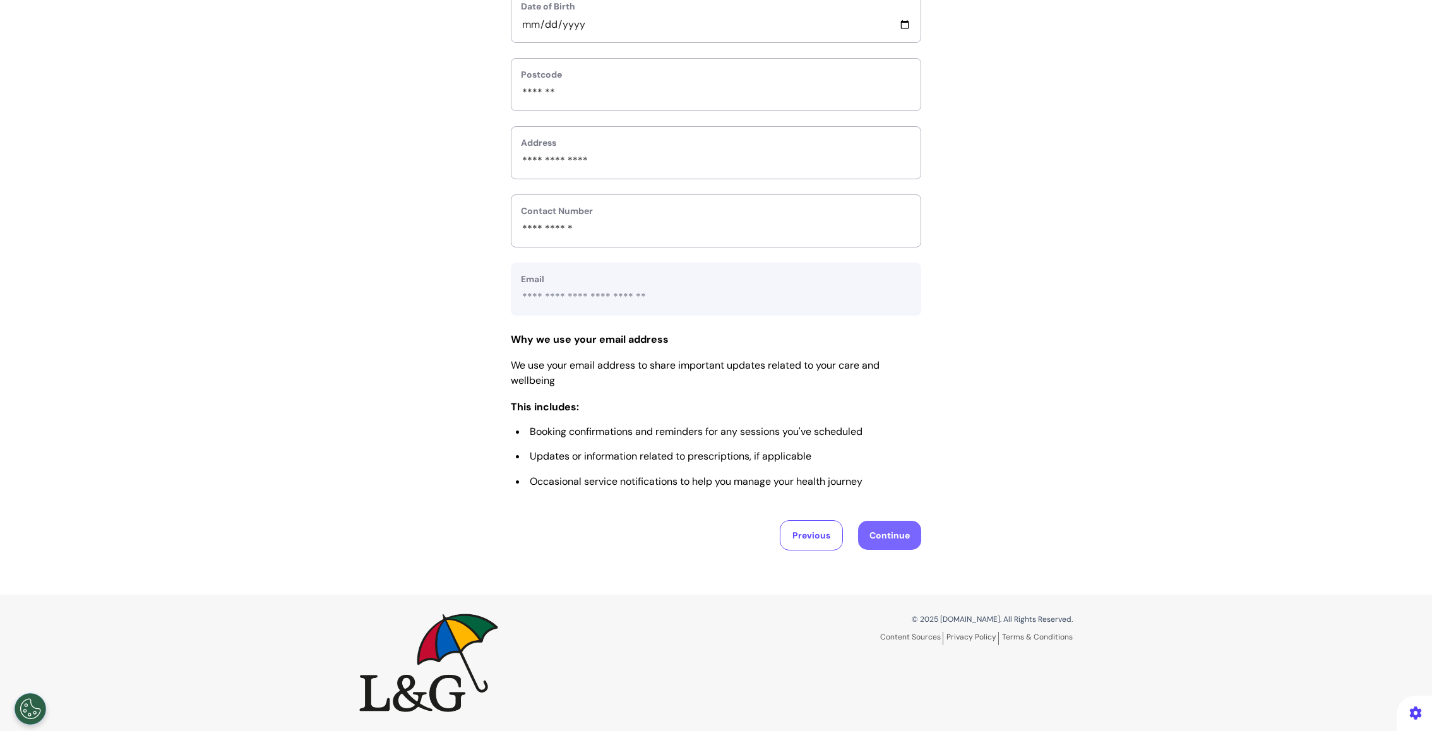
click at [864, 535] on button "Continue" at bounding box center [889, 535] width 63 height 29
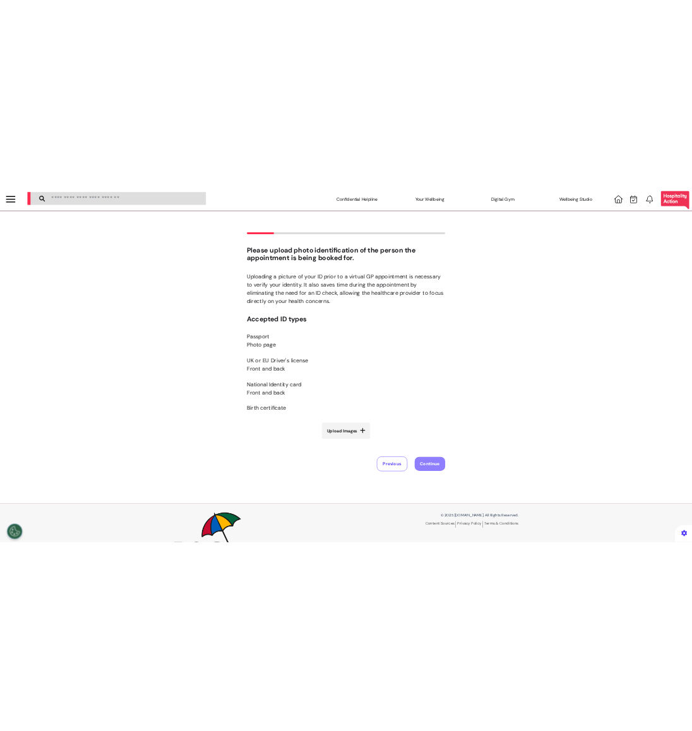
scroll to position [0, 0]
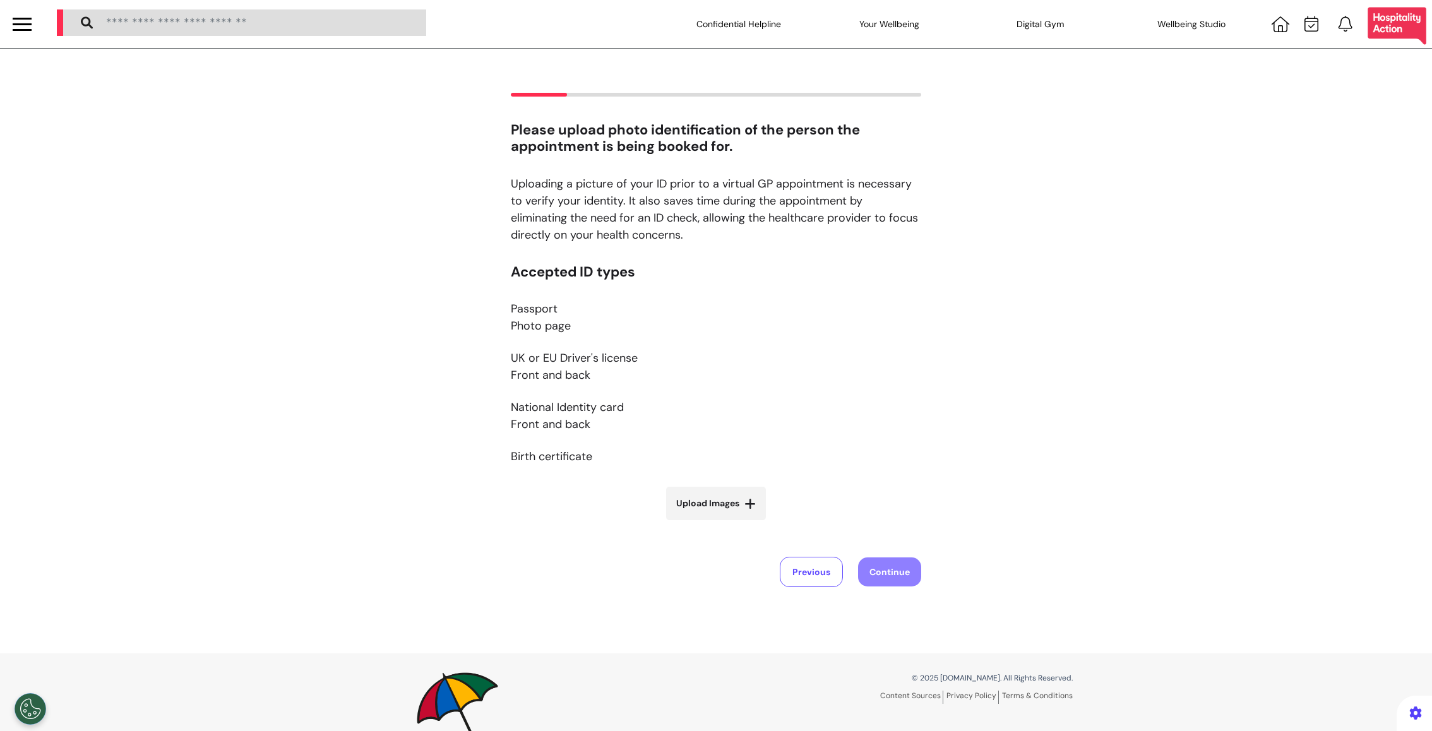
click at [704, 489] on label "Upload Images" at bounding box center [716, 503] width 100 height 33
click at [704, 523] on input "Upload Images" at bounding box center [716, 529] width 150 height 13
type input "**********"
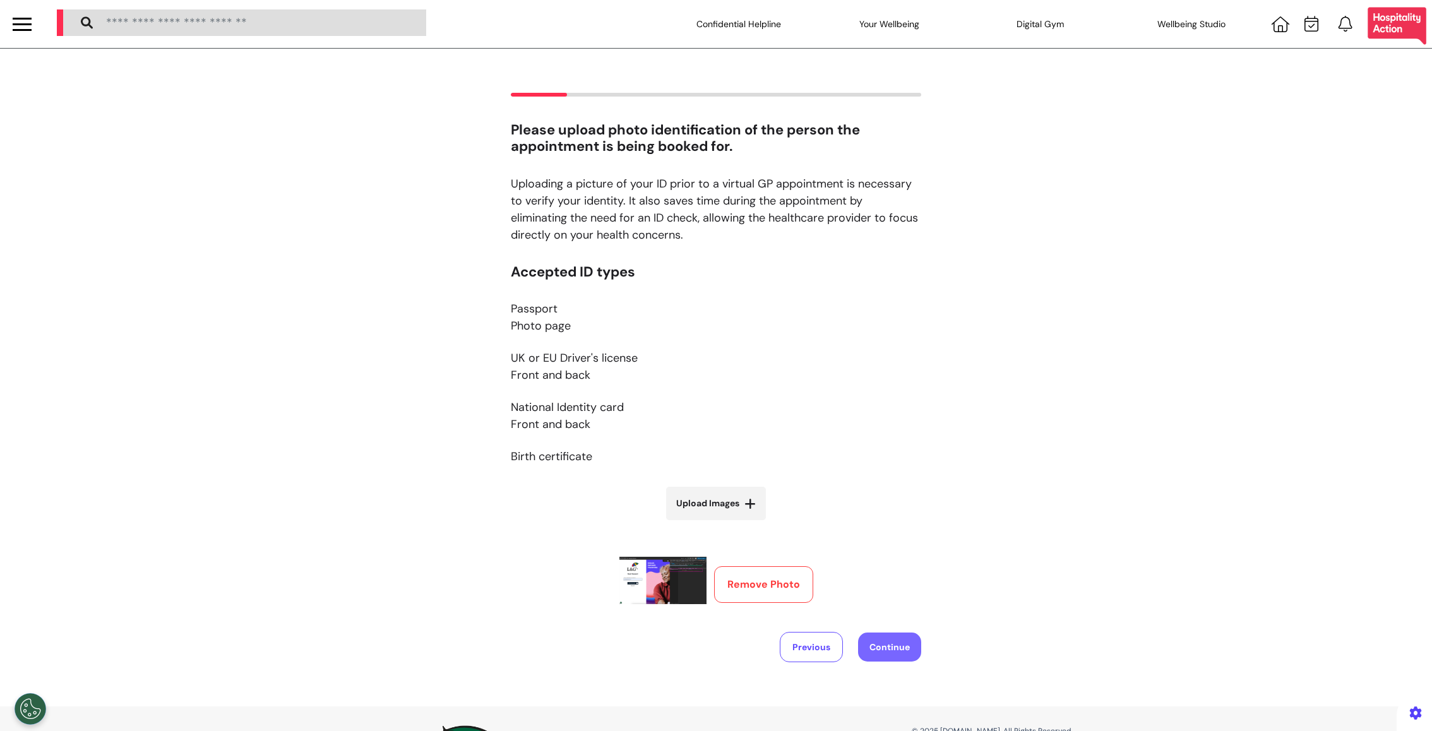
click at [874, 653] on button "Continue" at bounding box center [889, 646] width 63 height 29
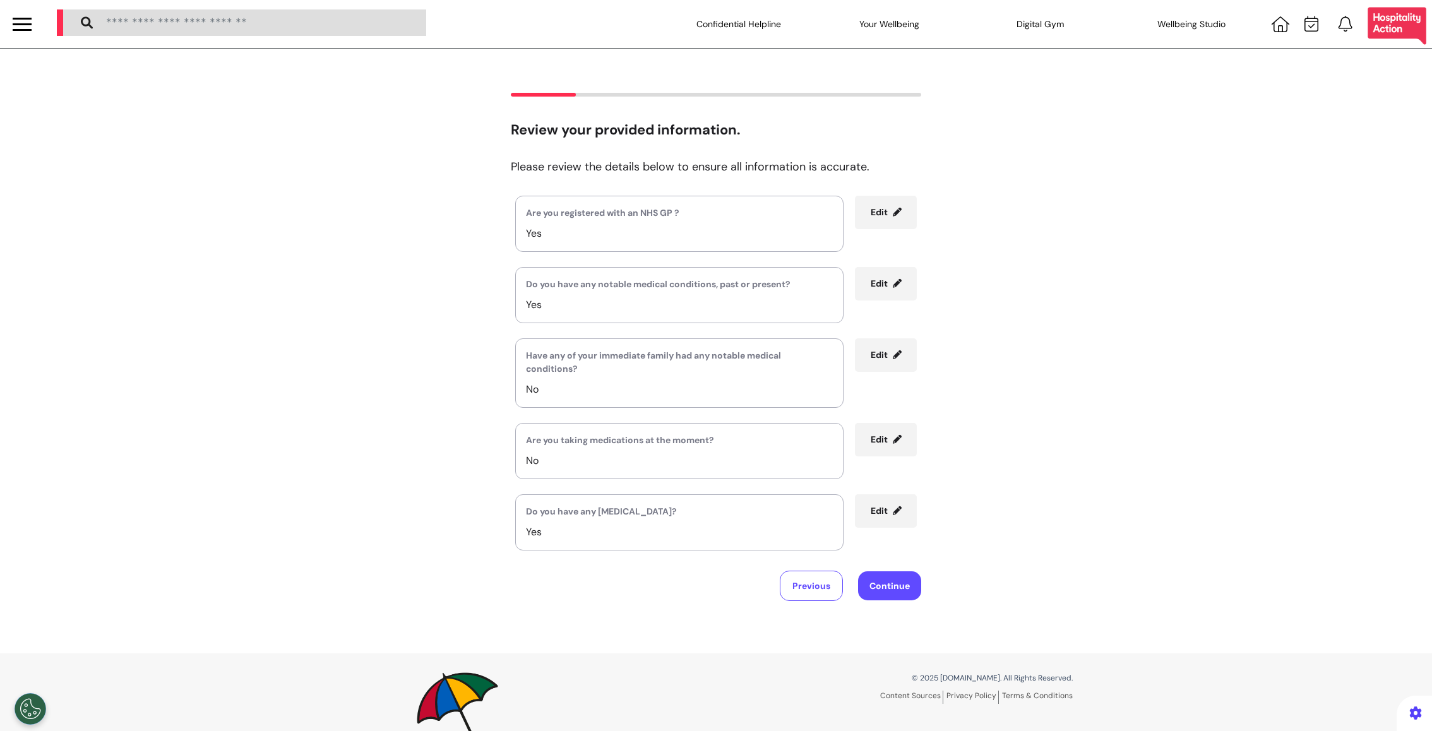
click at [889, 284] on button "Edit" at bounding box center [886, 283] width 62 height 33
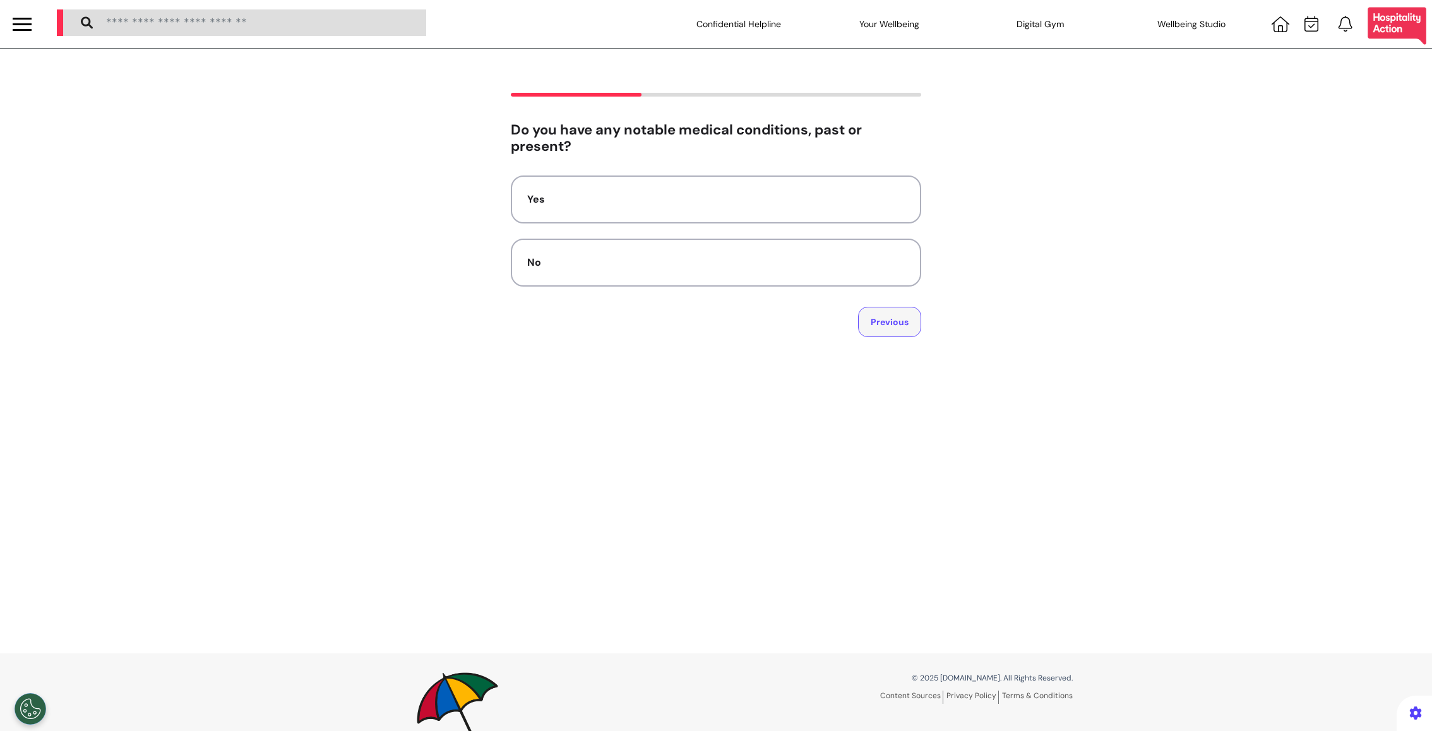
click at [900, 330] on button "Previous" at bounding box center [889, 322] width 63 height 30
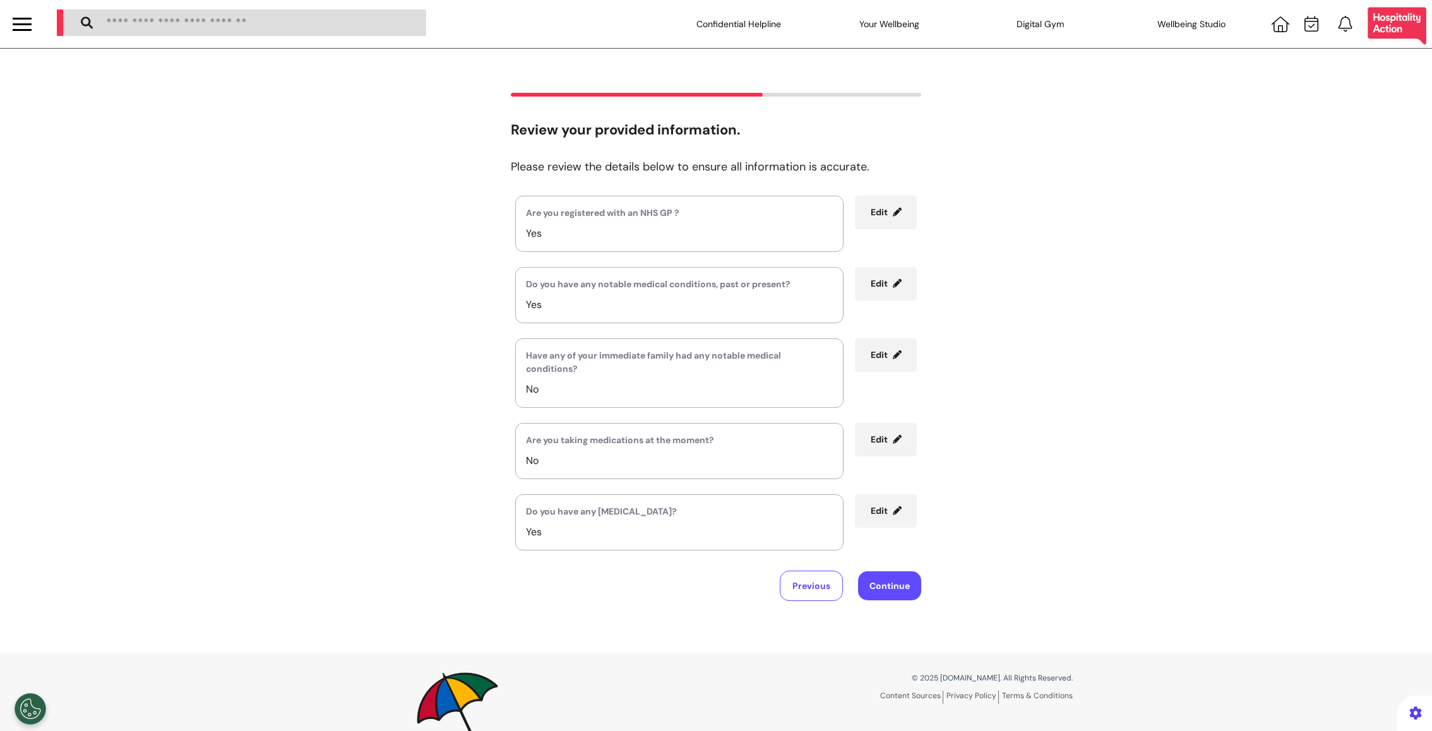
click at [877, 452] on button "Edit" at bounding box center [886, 439] width 62 height 33
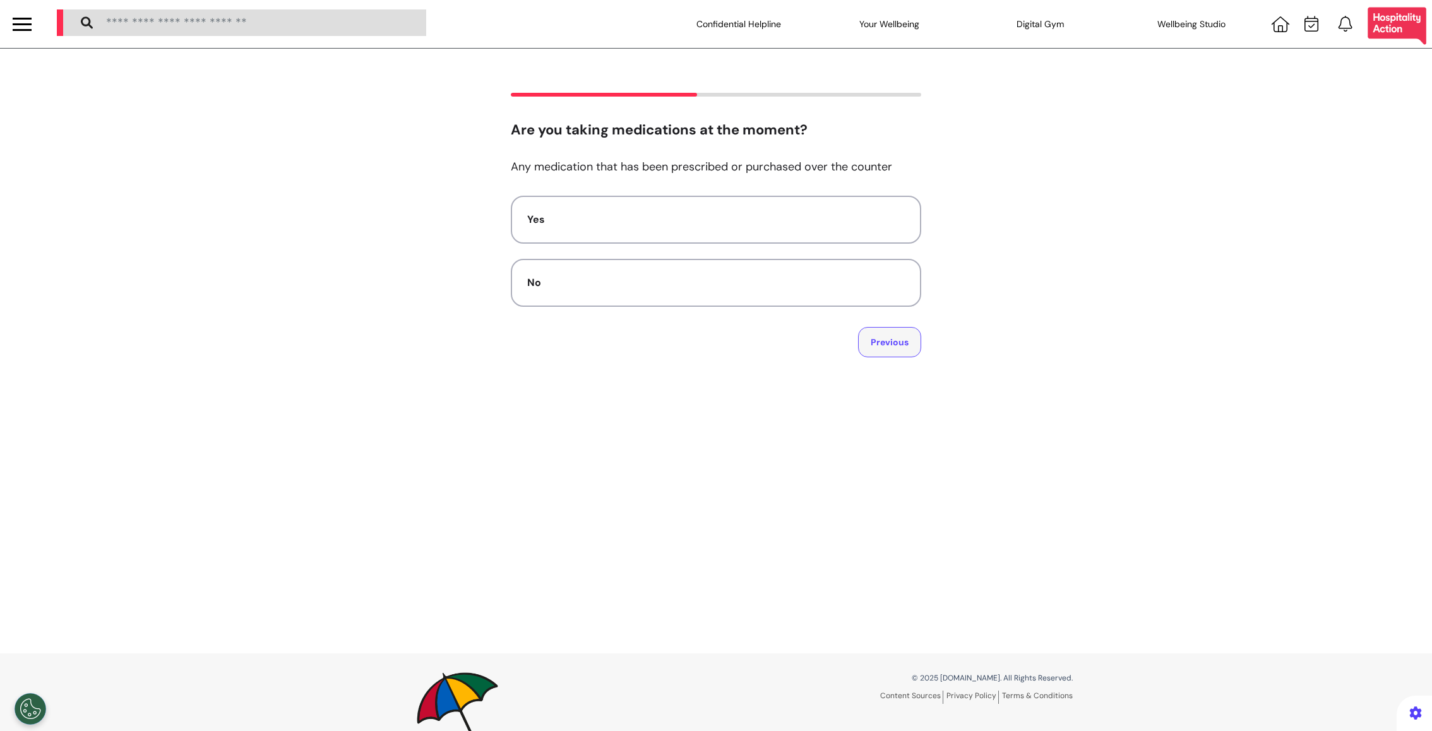
click at [886, 345] on button "Previous" at bounding box center [889, 342] width 63 height 30
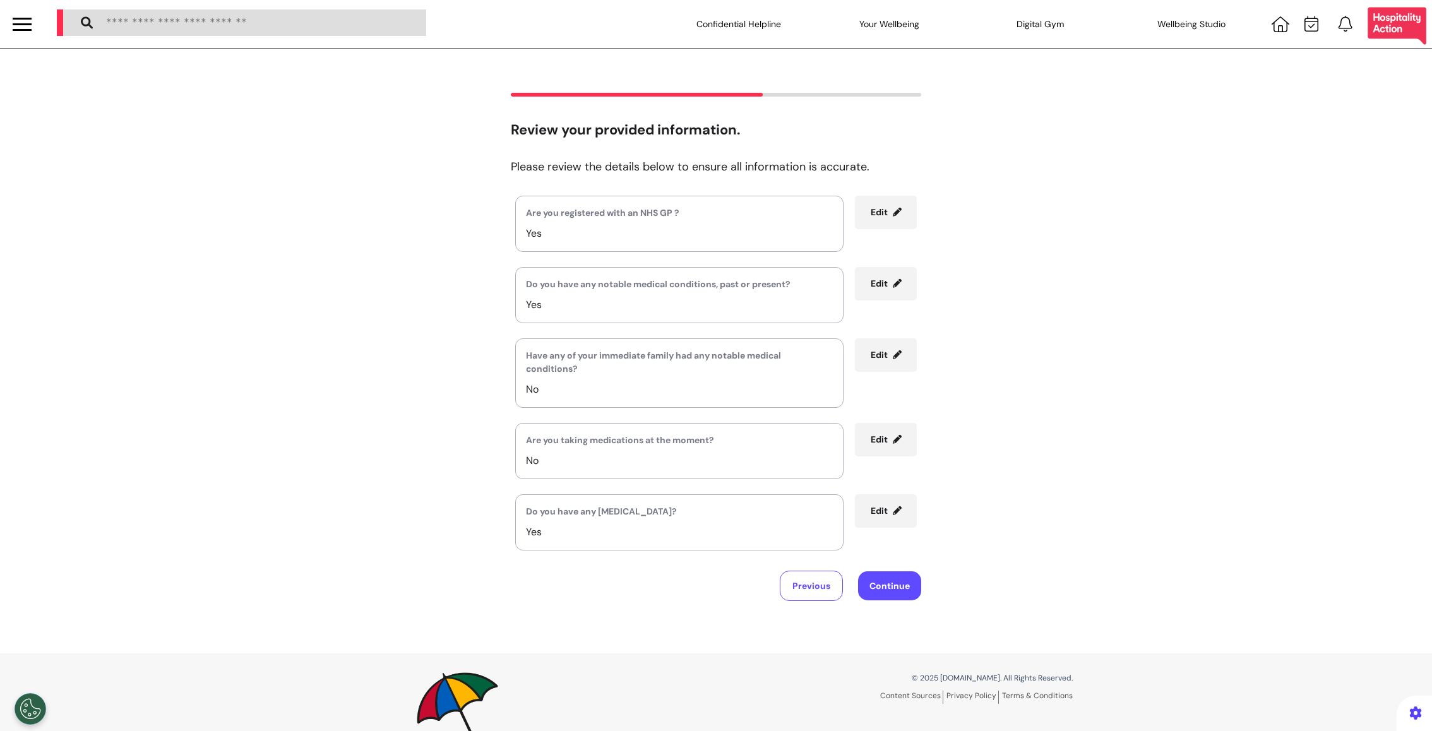
click at [884, 439] on span "Edit" at bounding box center [878, 439] width 17 height 11
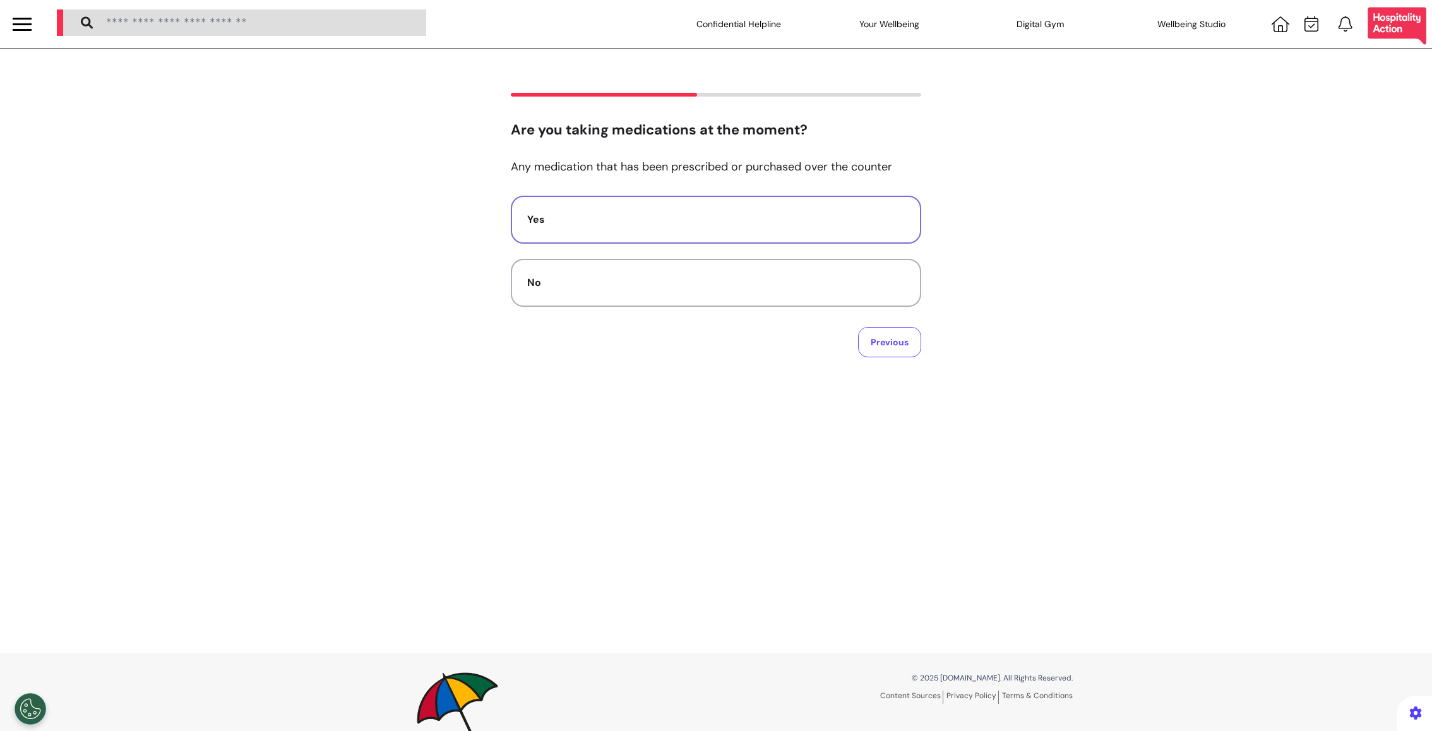
click at [802, 225] on div "Yes" at bounding box center [715, 219] width 377 height 15
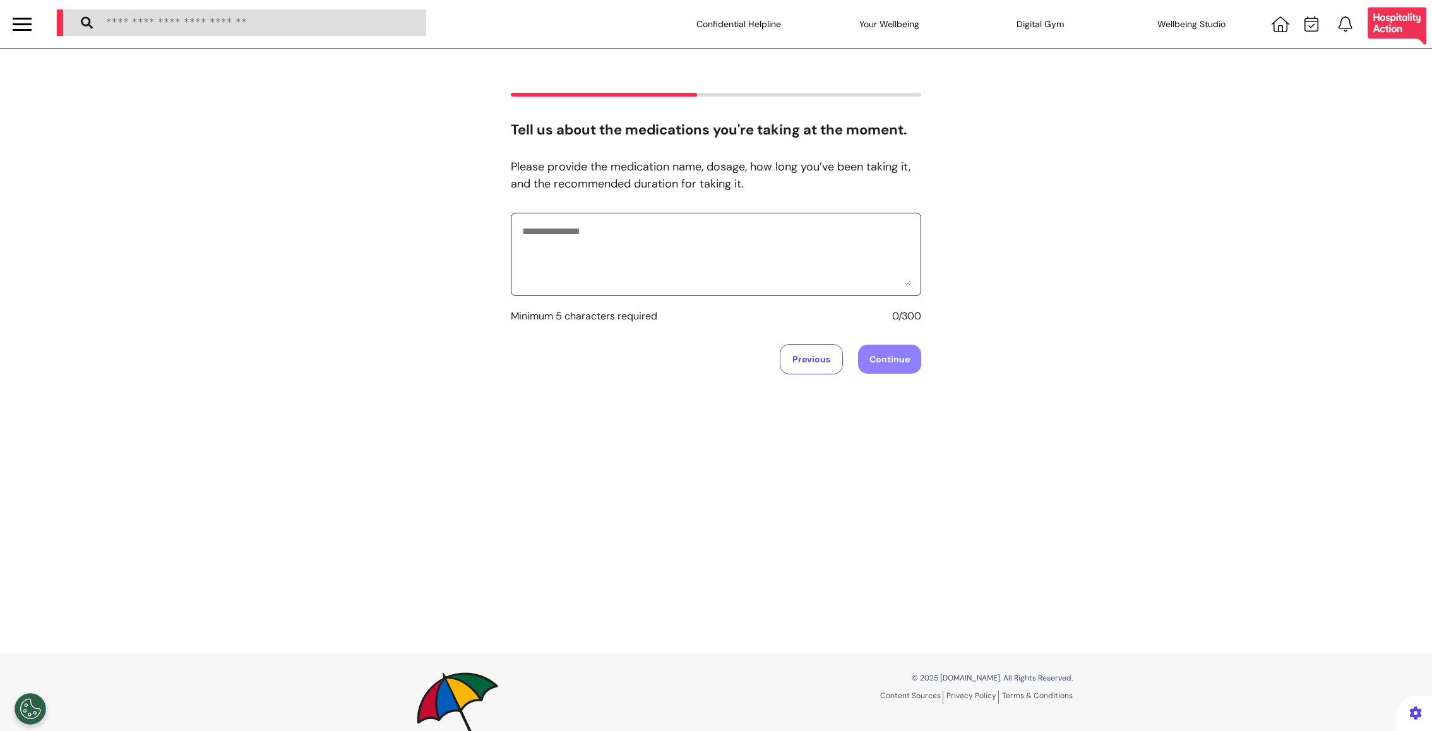
click at [794, 242] on textarea at bounding box center [716, 254] width 390 height 63
click at [785, 259] on textarea "******" at bounding box center [716, 254] width 390 height 63
type textarea "*******"
click at [886, 366] on button "Continue" at bounding box center [889, 359] width 63 height 29
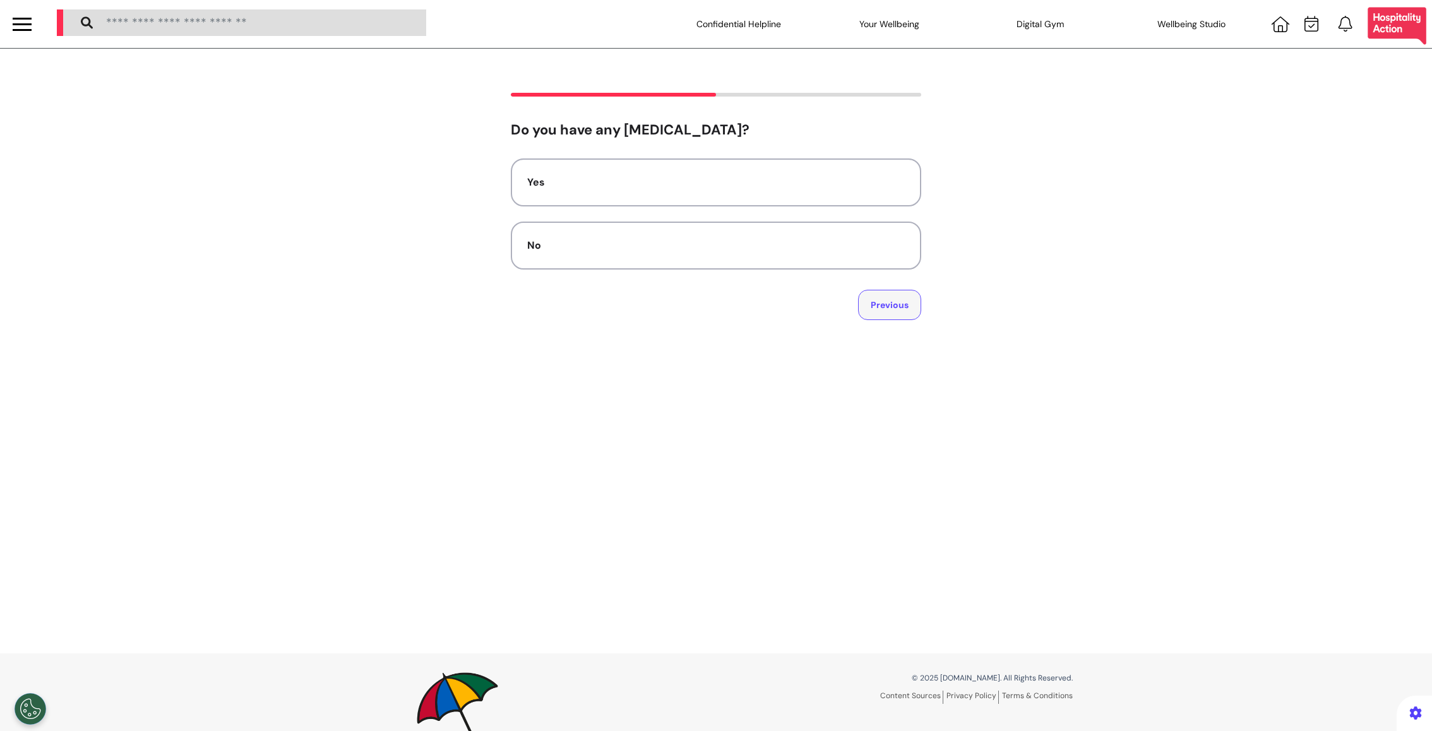
click at [880, 310] on button "Previous" at bounding box center [889, 305] width 63 height 30
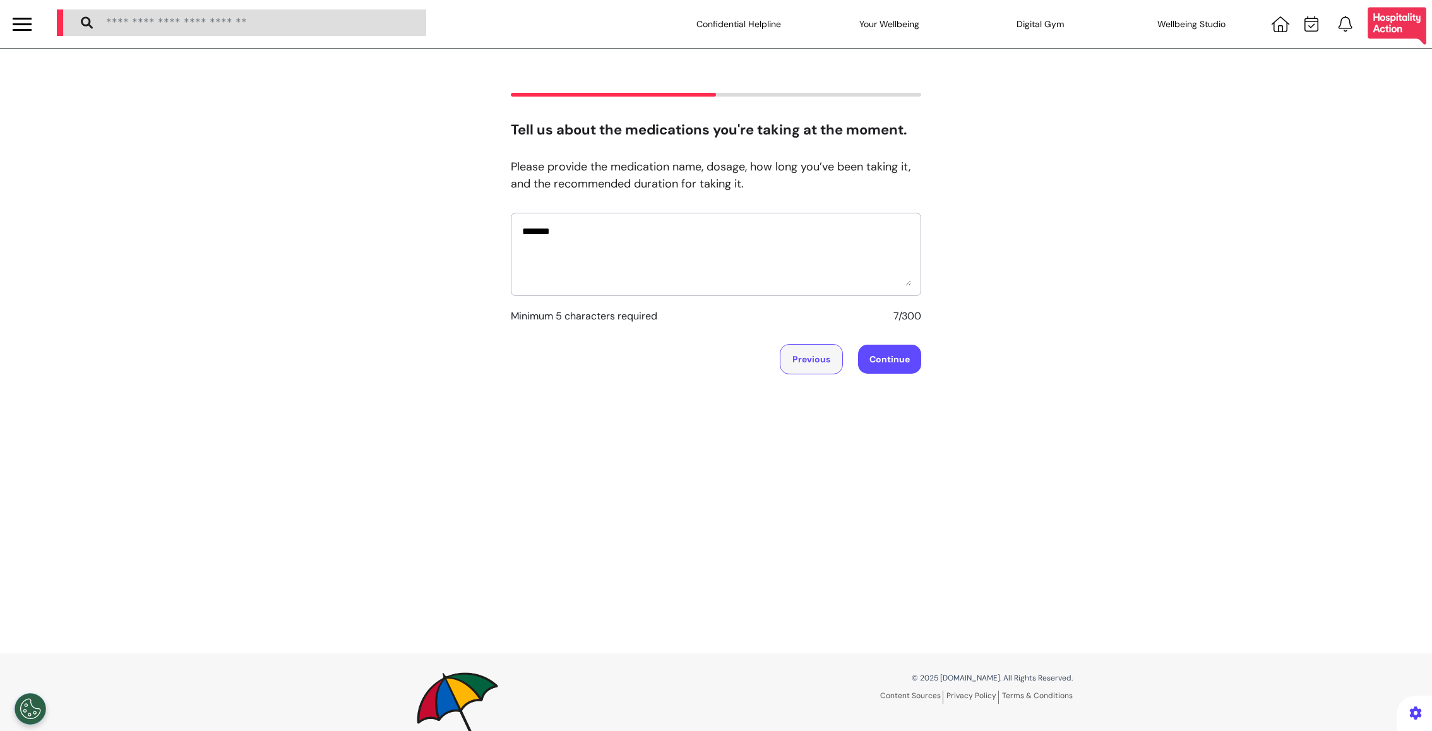
click at [829, 352] on button "Previous" at bounding box center [811, 359] width 63 height 30
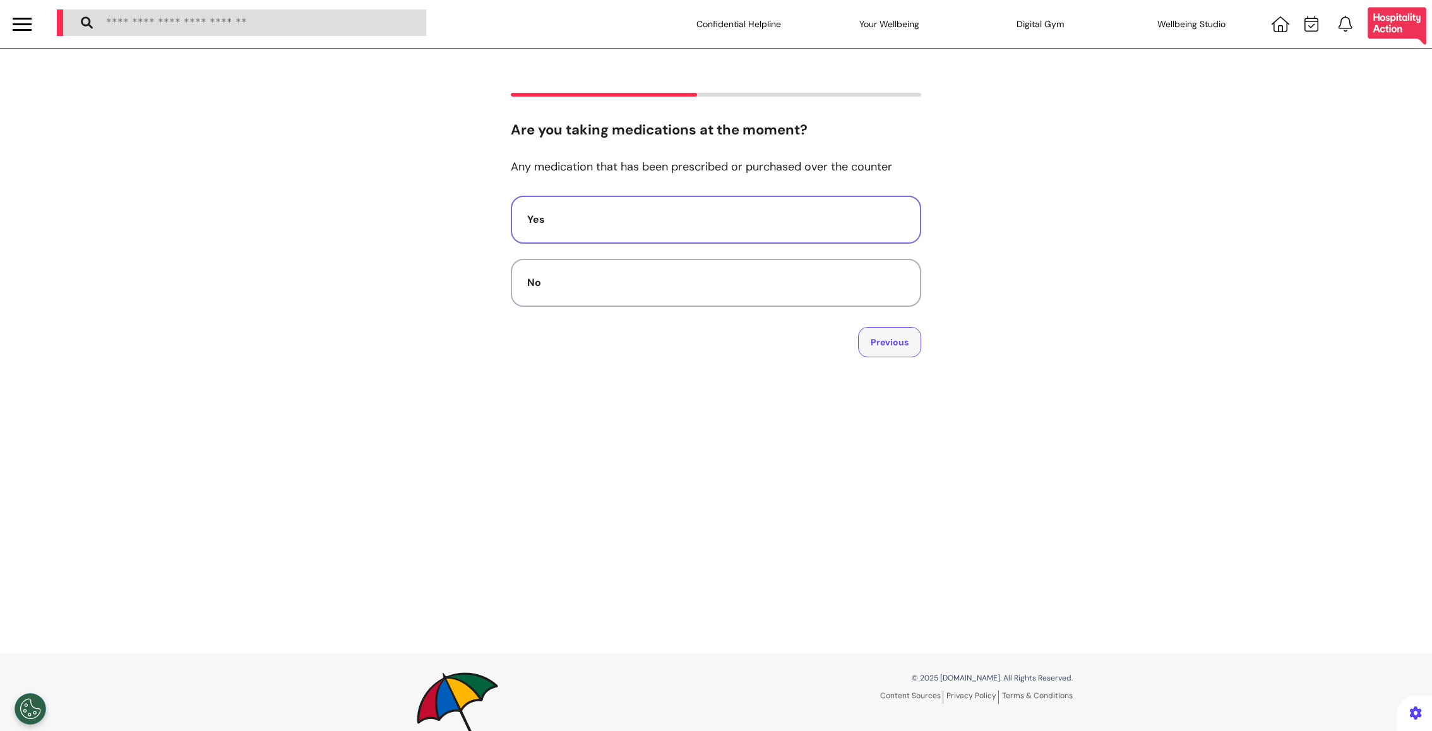
click at [862, 352] on button "Previous" at bounding box center [889, 342] width 63 height 30
